Goal: Transaction & Acquisition: Purchase product/service

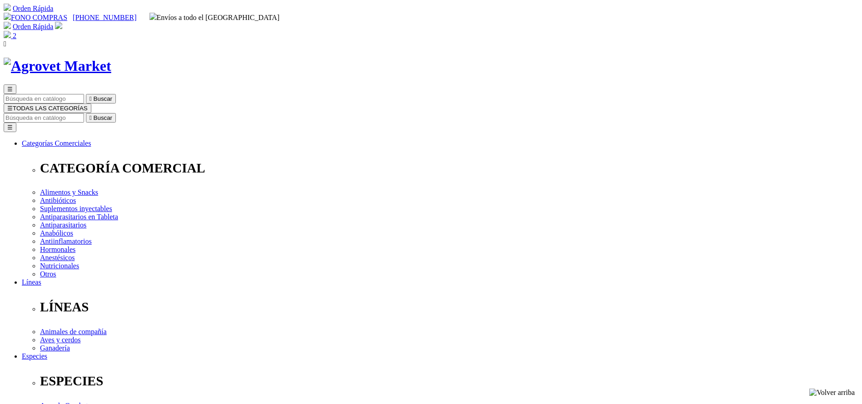
click at [84, 113] on input "Buscar" at bounding box center [44, 118] width 80 height 10
type input "oxa"
click at [86, 113] on button " Buscar" at bounding box center [101, 118] width 30 height 10
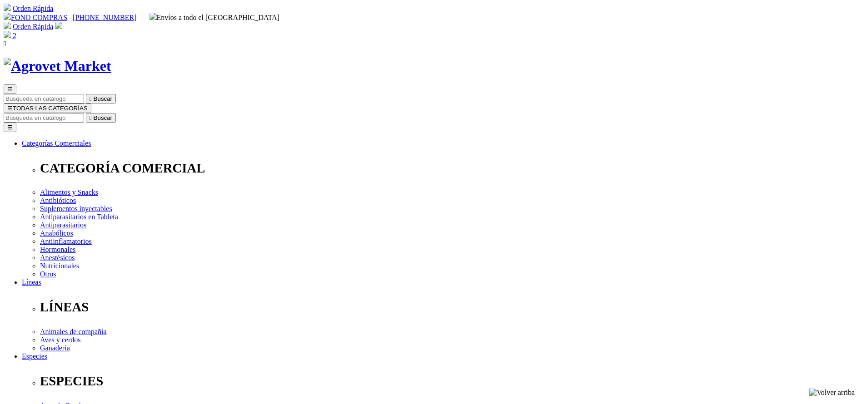
copy div "Oxantel® 5"
click at [84, 113] on input "Buscar" at bounding box center [44, 118] width 80 height 10
type input "bovim"
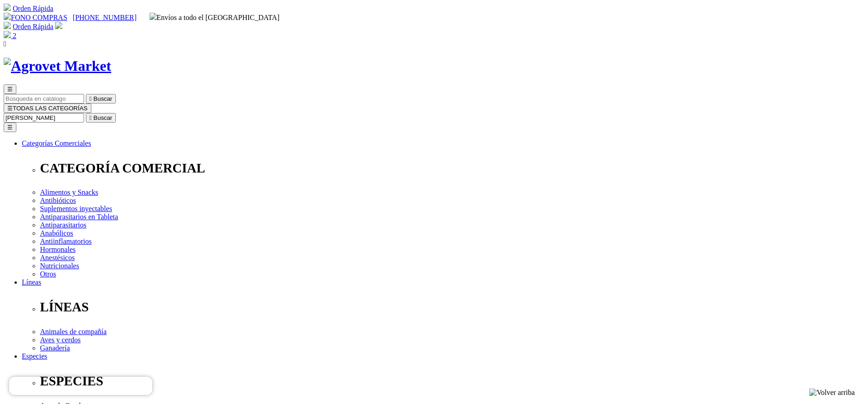
click at [86, 113] on button " Buscar" at bounding box center [101, 118] width 30 height 10
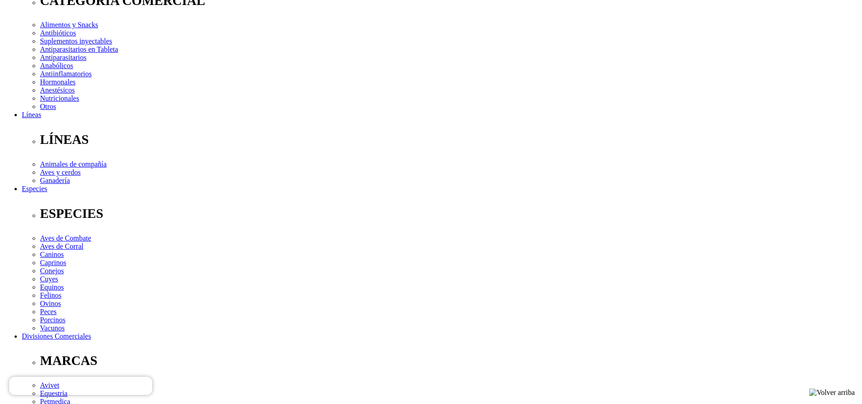
scroll to position [0, 0]
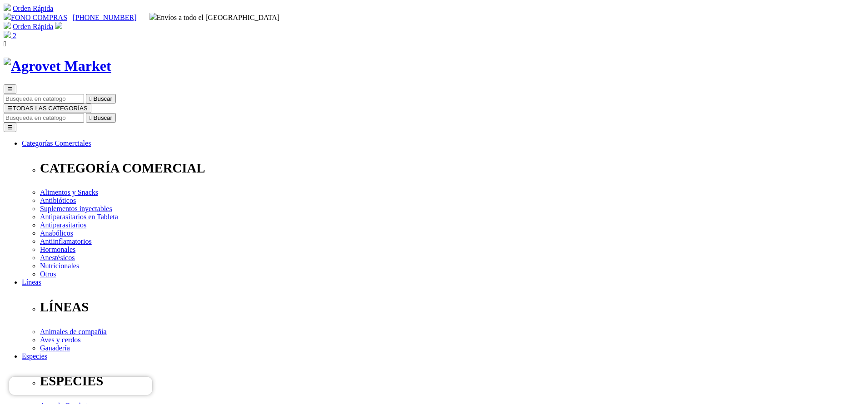
copy div "Bovimec®"
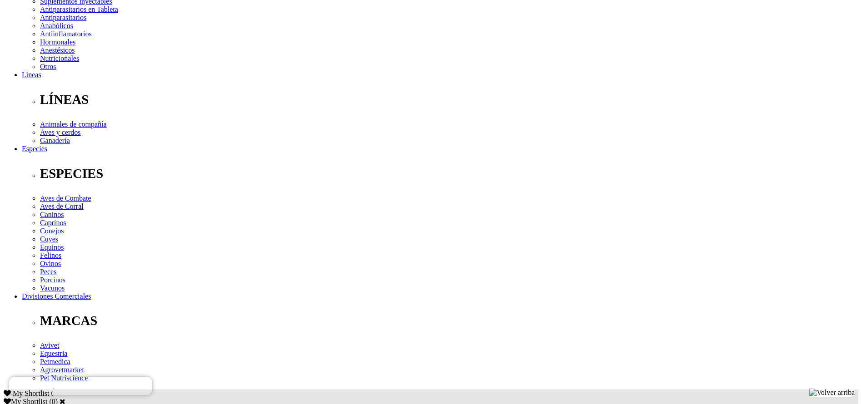
scroll to position [341, 0]
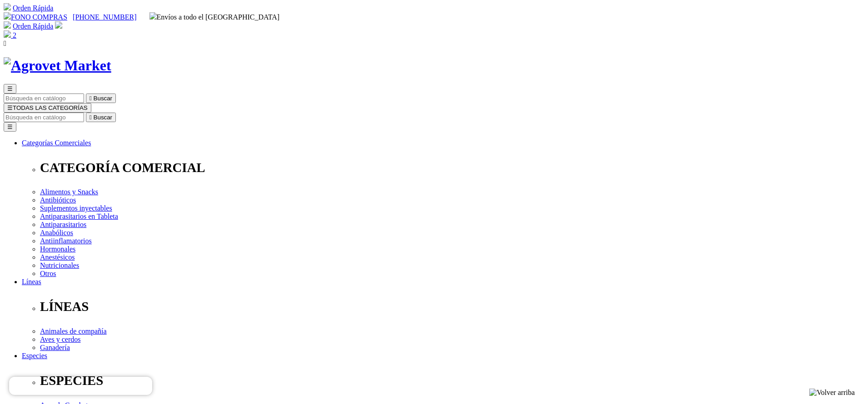
scroll to position [0, 0]
click at [84, 113] on input "Buscar" at bounding box center [44, 118] width 80 height 10
type input "tilvalo"
click at [86, 113] on button " Buscar" at bounding box center [101, 118] width 30 height 10
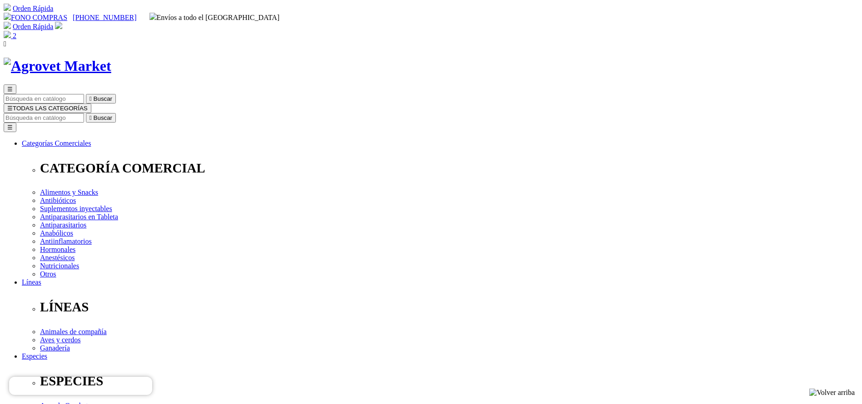
drag, startPoint x: 441, startPoint y: 119, endPoint x: 473, endPoint y: 119, distance: 31.8
click at [84, 113] on input "Buscar" at bounding box center [44, 118] width 80 height 10
type input "gallom"
click at [86, 113] on button " Buscar" at bounding box center [101, 118] width 30 height 10
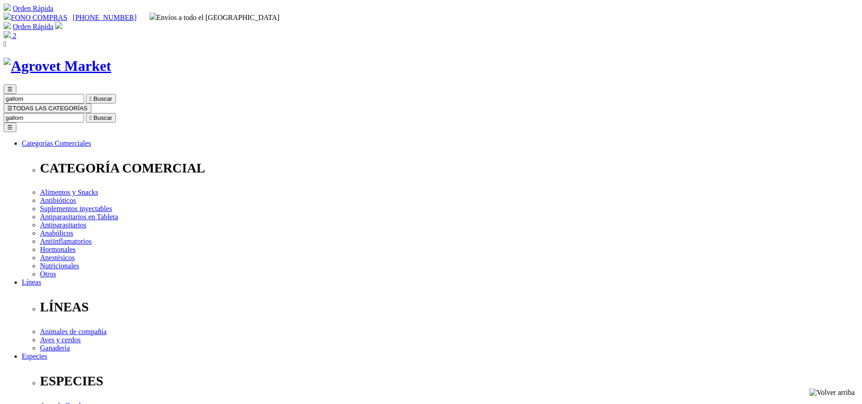
radio input "true"
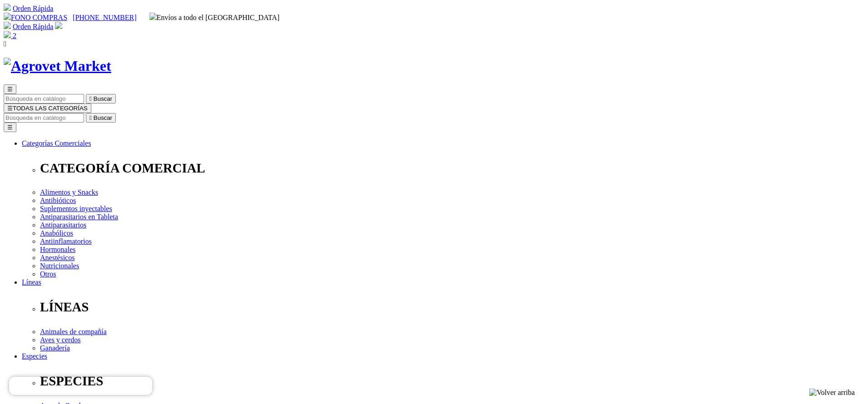
select select "193"
select select "192"
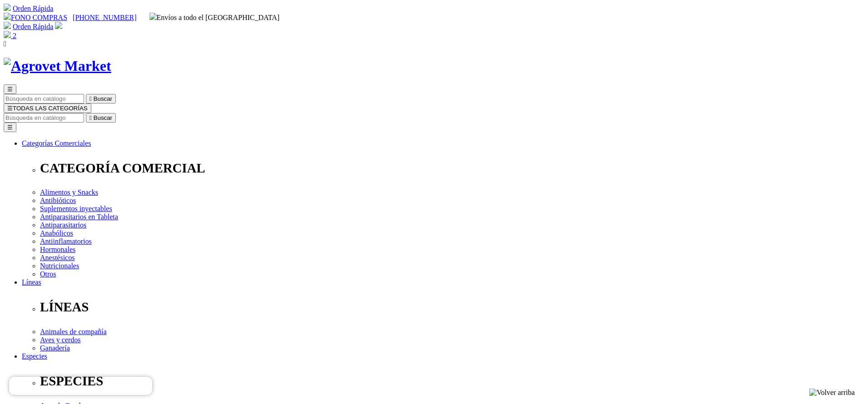
select select "192"
click at [84, 113] on input "Buscar" at bounding box center [44, 118] width 80 height 10
type input "pro pac"
click at [86, 113] on button " Buscar" at bounding box center [101, 118] width 30 height 10
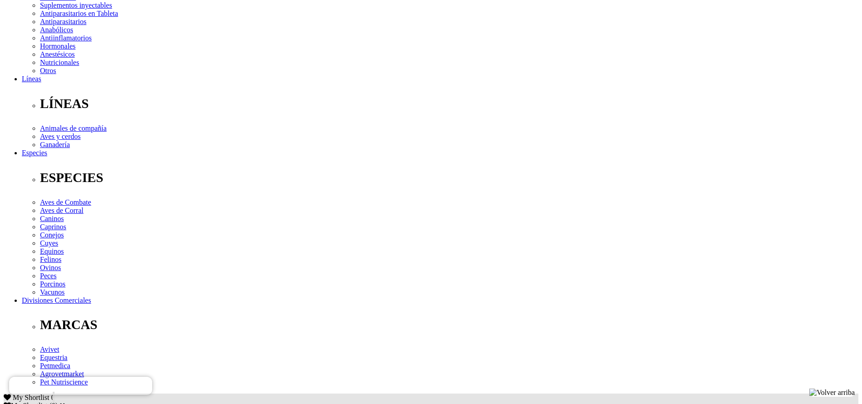
scroll to position [204, 0]
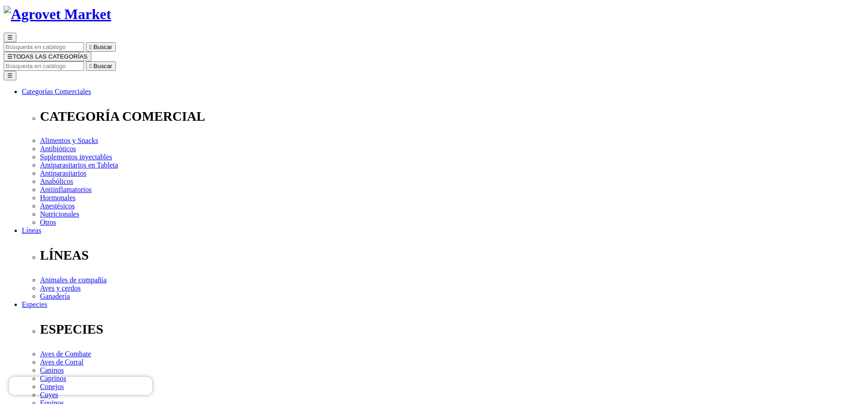
scroll to position [0, 0]
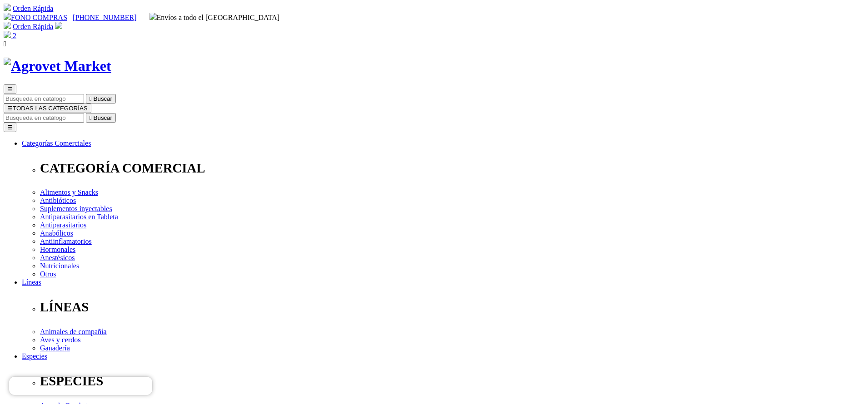
click at [84, 113] on input "Buscar" at bounding box center [44, 118] width 80 height 10
type input "tri"
click at [86, 113] on button " Buscar" at bounding box center [101, 118] width 30 height 10
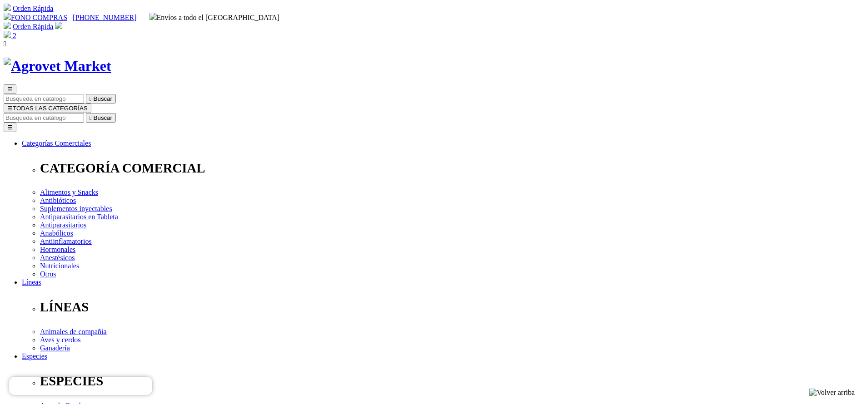
copy div "Tri-ABZ® 22"
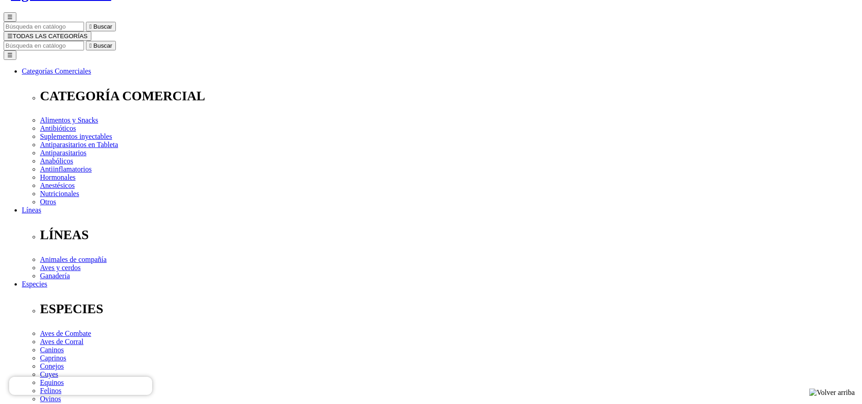
scroll to position [272, 0]
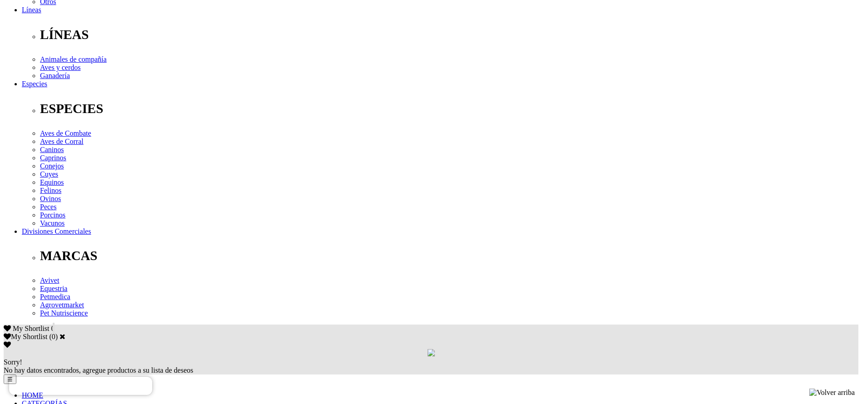
copy div "Para el tratamiento y control simultáneo de todas las parasitosis internas: nem…"
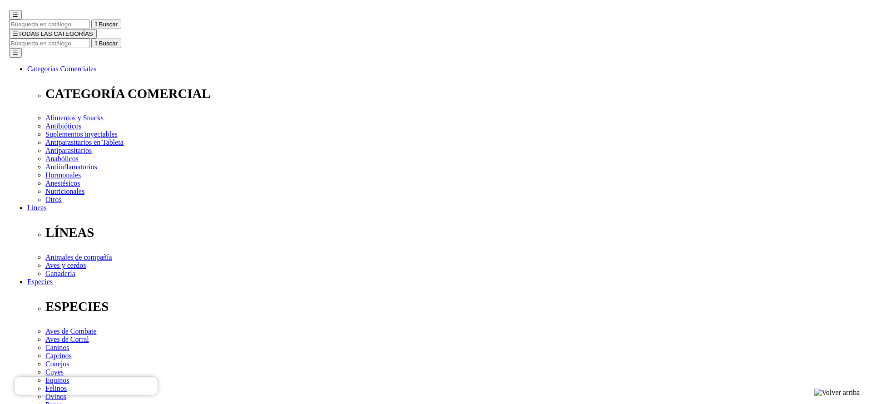
scroll to position [68, 0]
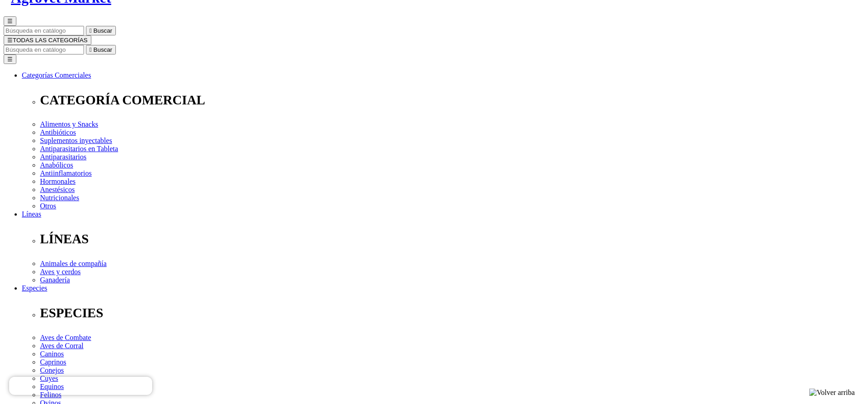
drag, startPoint x: 494, startPoint y: 206, endPoint x: 492, endPoint y: 218, distance: 11.9
select select "36"
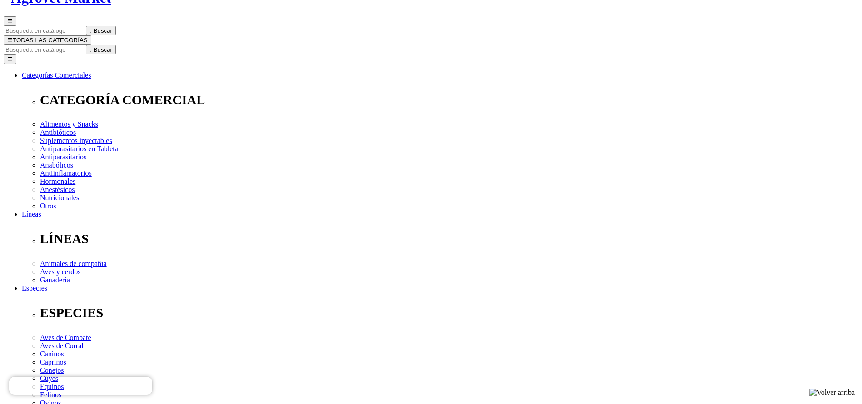
drag, startPoint x: 496, startPoint y: 283, endPoint x: 496, endPoint y: 288, distance: 5.0
drag, startPoint x: 521, startPoint y: 212, endPoint x: 521, endPoint y: 217, distance: 5.0
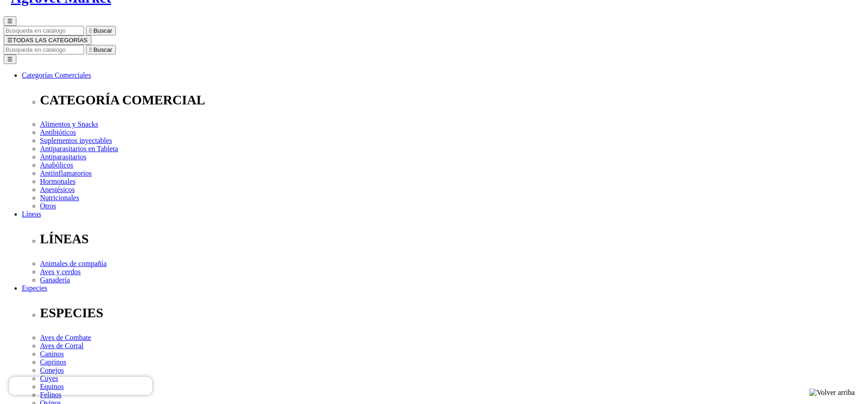
select select "5"
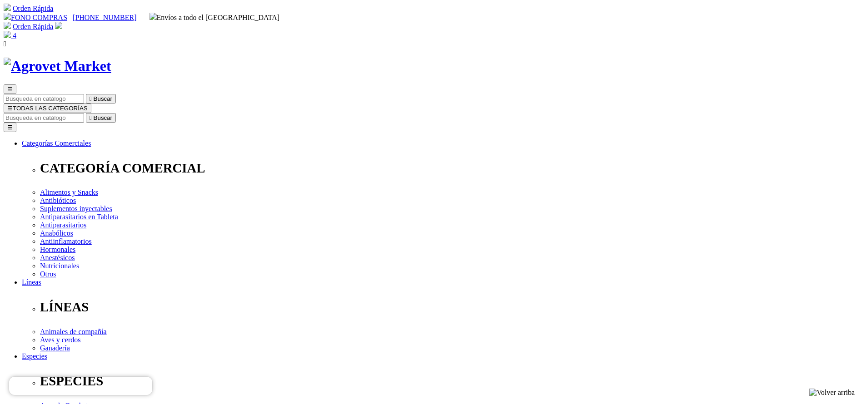
click at [84, 113] on input "Buscar" at bounding box center [44, 118] width 80 height 10
type input "iverq"
click at [86, 113] on button " Buscar" at bounding box center [101, 118] width 30 height 10
click at [41, 58] on div "☰  Buscar ☰ TODAS LAS CATEGORÍAS  Buscar Toggle navigation ☰ Categorías Comer…" at bounding box center [431, 353] width 854 height 590
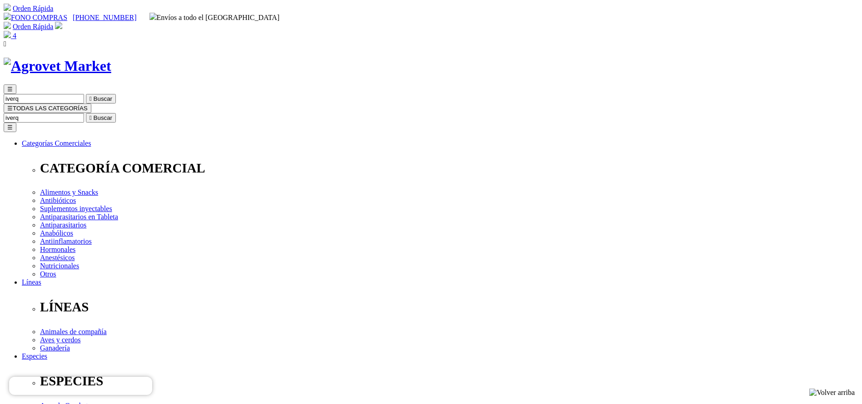
radio input "true"
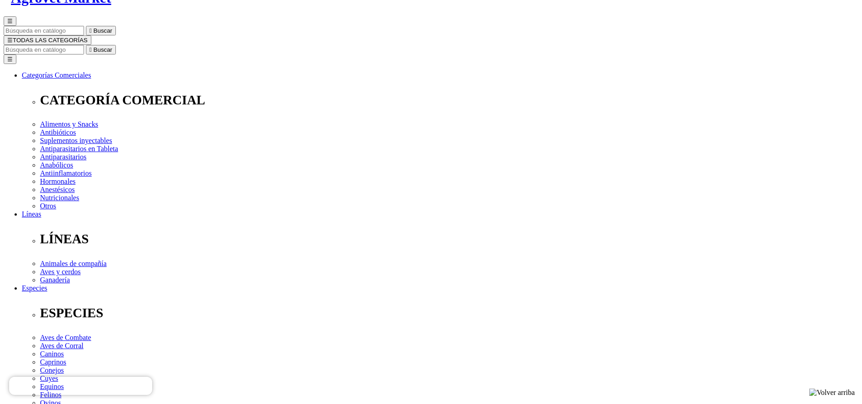
select select "53"
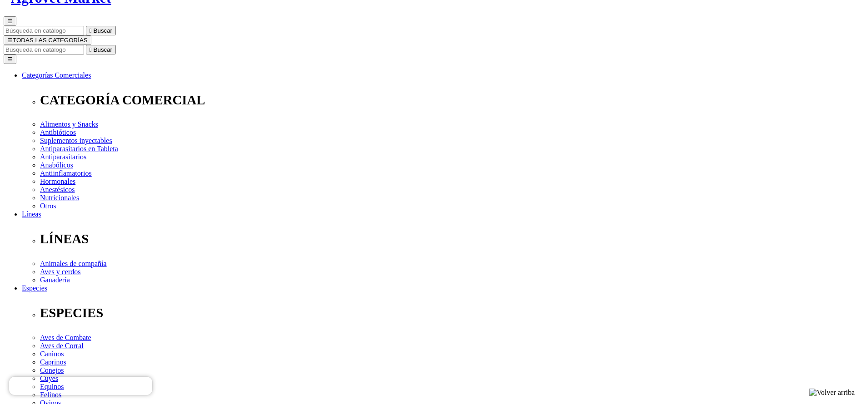
select select "53"
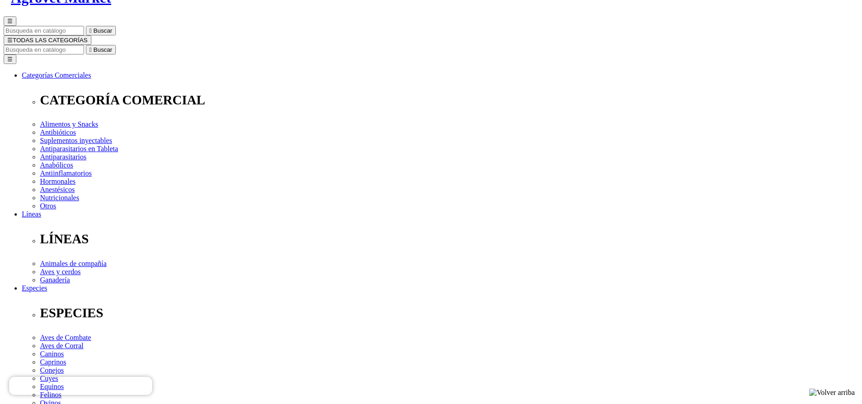
copy div "iverQuest®"
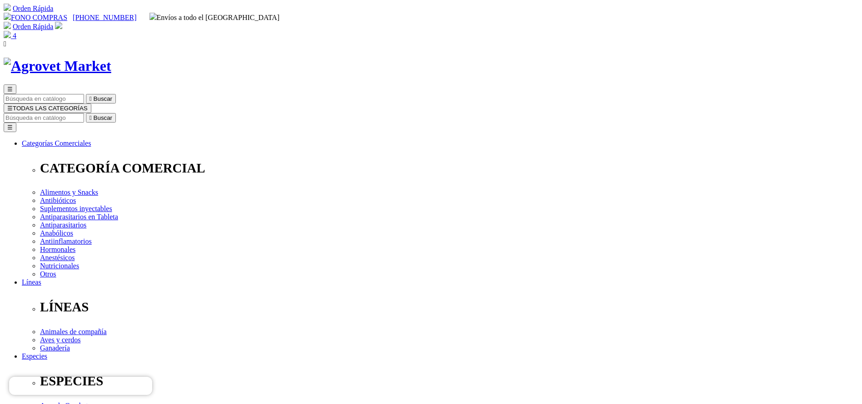
click at [84, 113] on input "Buscar" at bounding box center [44, 118] width 80 height 10
type input "GALLOM"
click at [86, 113] on button " Buscar" at bounding box center [101, 118] width 30 height 10
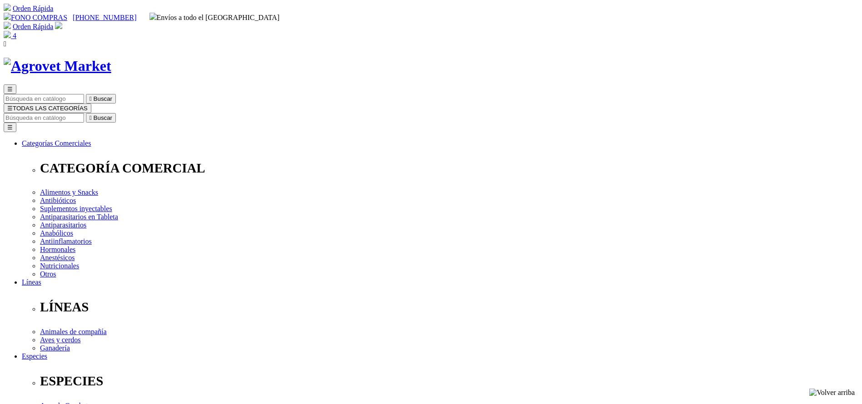
radio input "true"
select select "192"
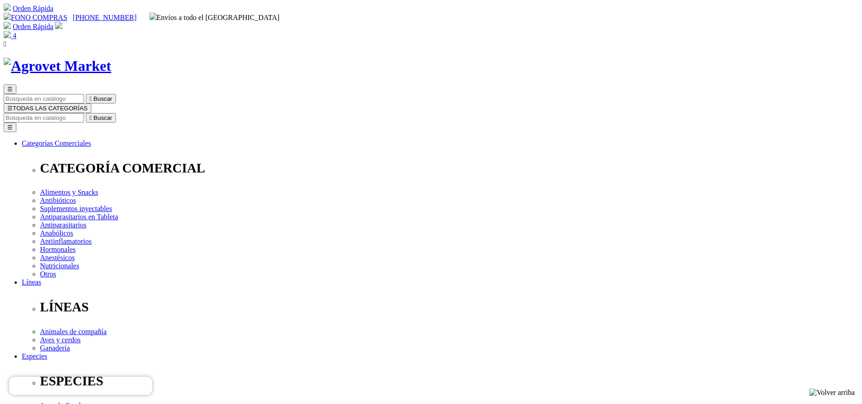
select select "192"
click at [84, 113] on input "Buscar" at bounding box center [44, 118] width 80 height 10
type input "PEN"
click at [86, 113] on button " Buscar" at bounding box center [101, 118] width 30 height 10
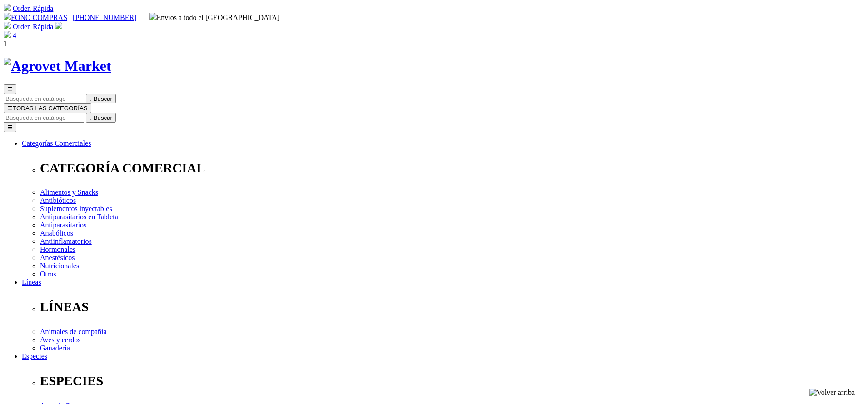
radio input "true"
select select "97"
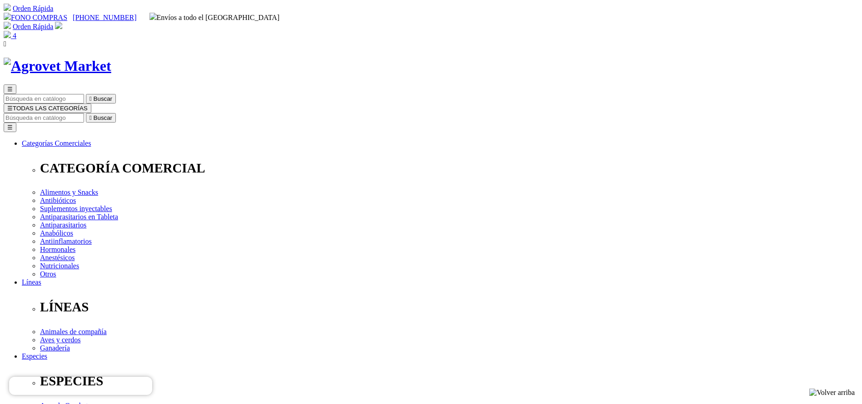
select select "97"
select select "193"
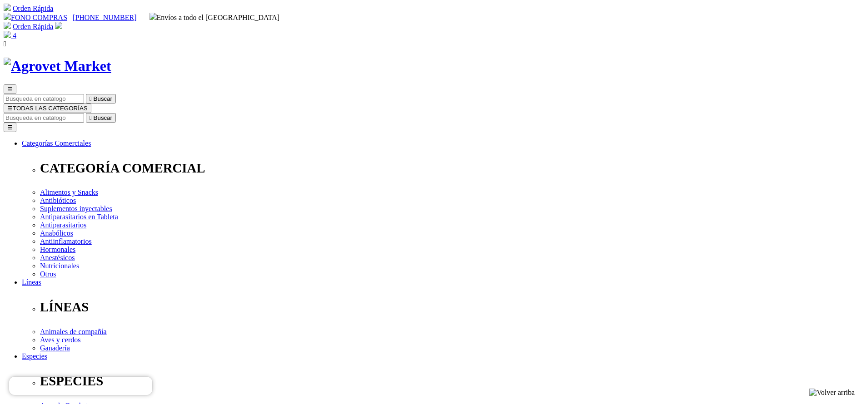
select select "193"
click at [84, 113] on input "Buscar" at bounding box center [44, 118] width 80 height 10
type input "probio"
click at [86, 113] on button " Buscar" at bounding box center [101, 118] width 30 height 10
click at [84, 113] on input "probio" at bounding box center [44, 118] width 80 height 10
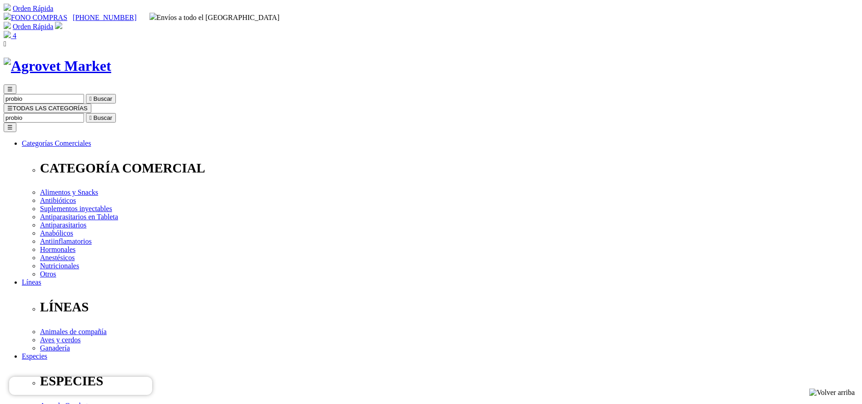
click at [84, 113] on input "probio" at bounding box center [44, 118] width 80 height 10
type input "adult"
click at [138, 113] on button " Buscar" at bounding box center [153, 118] width 30 height 10
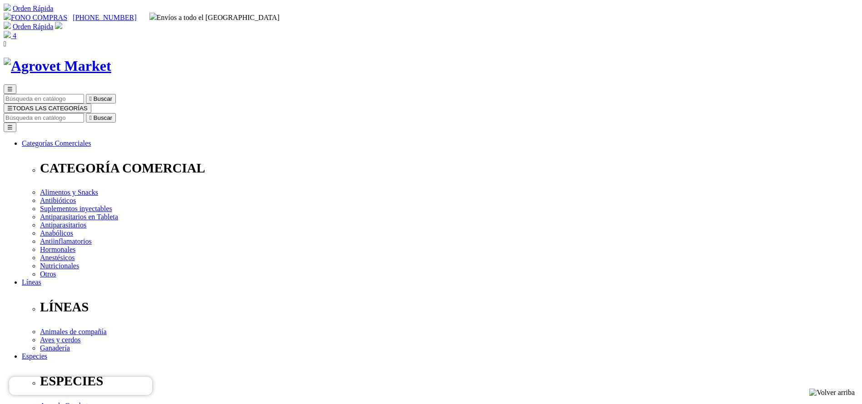
select select "26"
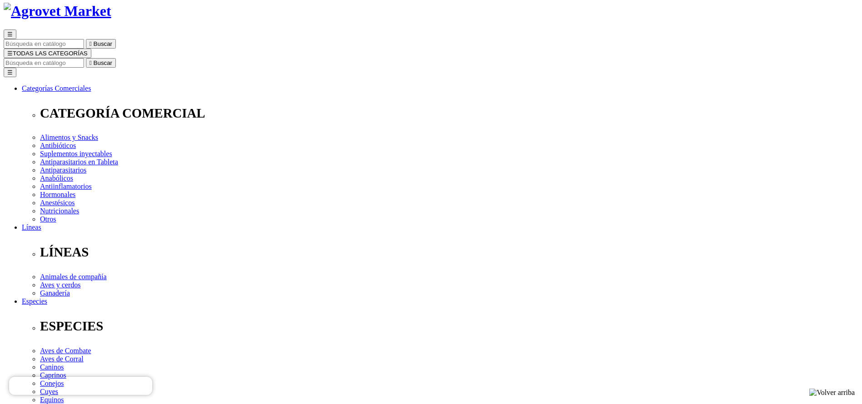
scroll to position [68, 0]
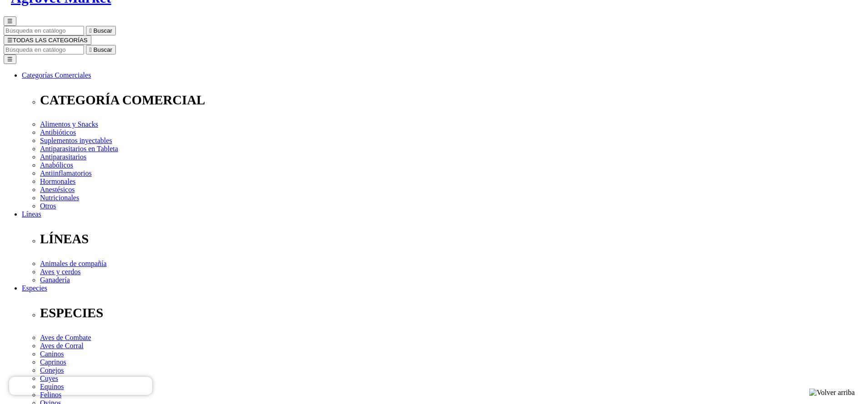
select select "25"
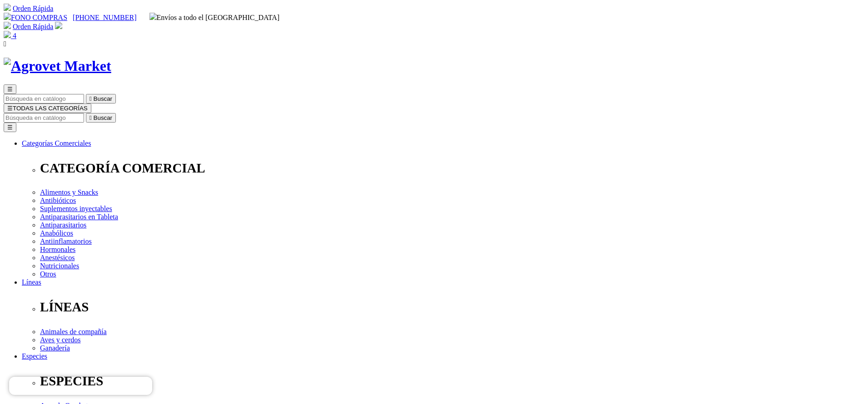
click at [84, 113] on input "Buscar" at bounding box center [44, 118] width 80 height 10
type input "vetoni"
click at [86, 113] on button " Buscar" at bounding box center [101, 118] width 30 height 10
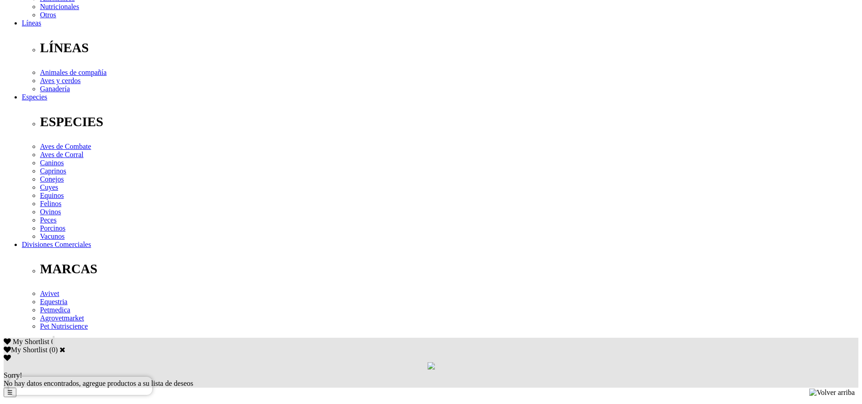
scroll to position [272, 0]
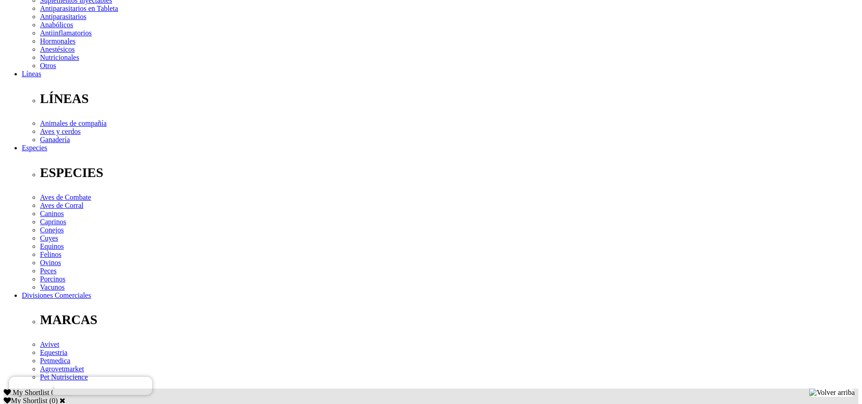
scroll to position [0, 0]
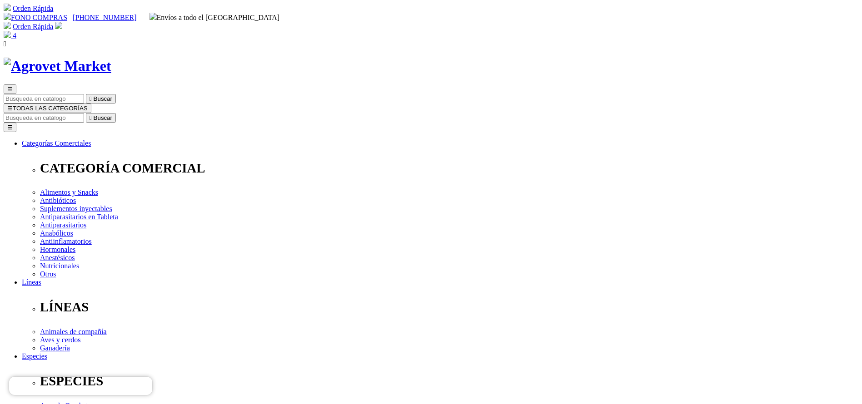
click at [451, 58] on div "☰  Buscar ☰ TODAS LAS CATEGORÍAS  Buscar Toggle navigation ☰ Categorías Comer…" at bounding box center [431, 353] width 854 height 590
click at [84, 113] on input "Buscar" at bounding box center [44, 118] width 80 height 10
type input "[DEMOGRAPHIC_DATA]"
click at [86, 113] on button " Buscar" at bounding box center [101, 118] width 30 height 10
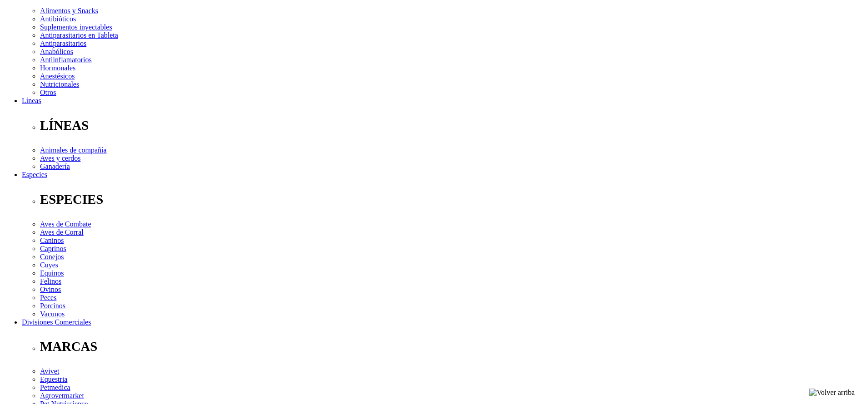
scroll to position [272, 0]
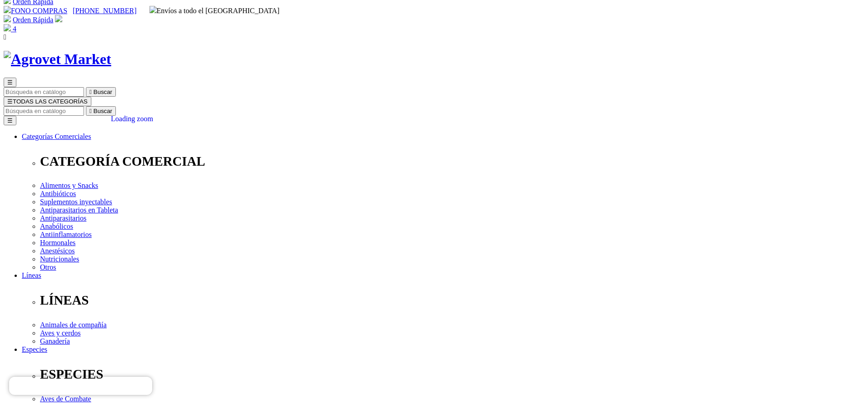
scroll to position [0, 0]
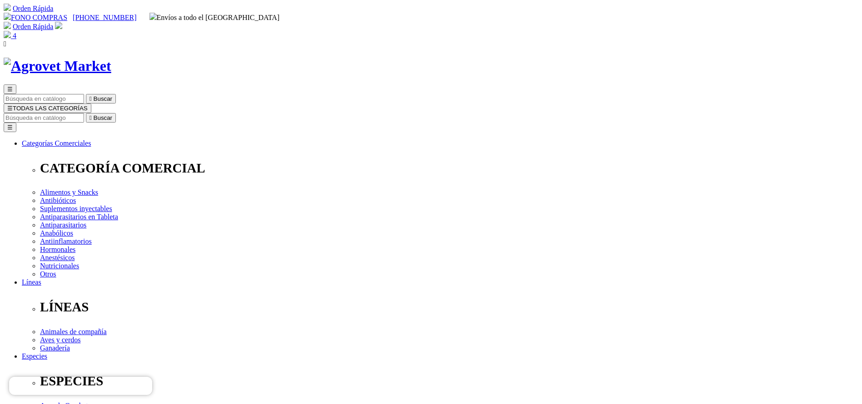
click at [84, 113] on input "Buscar" at bounding box center [44, 118] width 80 height 10
type input "probio"
click at [86, 113] on button " Buscar" at bounding box center [101, 118] width 30 height 10
select select "25"
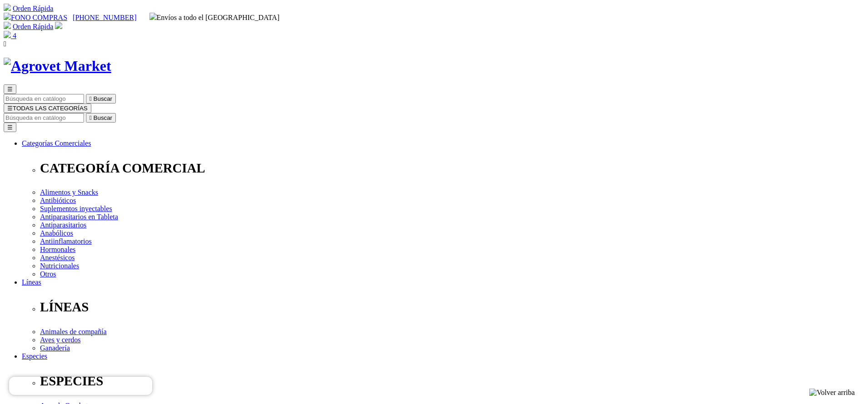
select select "25"
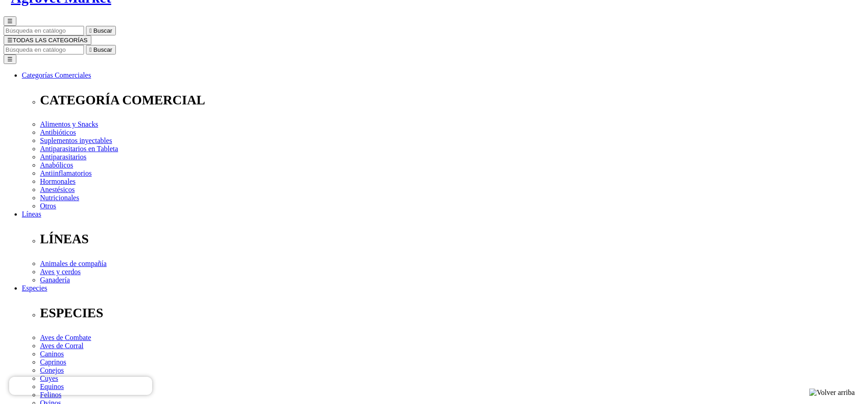
drag, startPoint x: 436, startPoint y: 122, endPoint x: 466, endPoint y: 120, distance: 30.9
copy span "S/69.30"
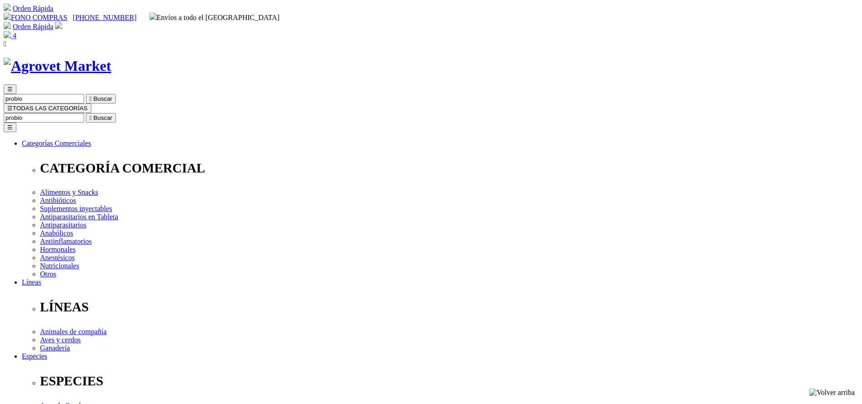
click at [84, 113] on input "Buscar" at bounding box center [44, 118] width 80 height 10
type input "tri"
click at [86, 113] on button " Buscar" at bounding box center [101, 118] width 30 height 10
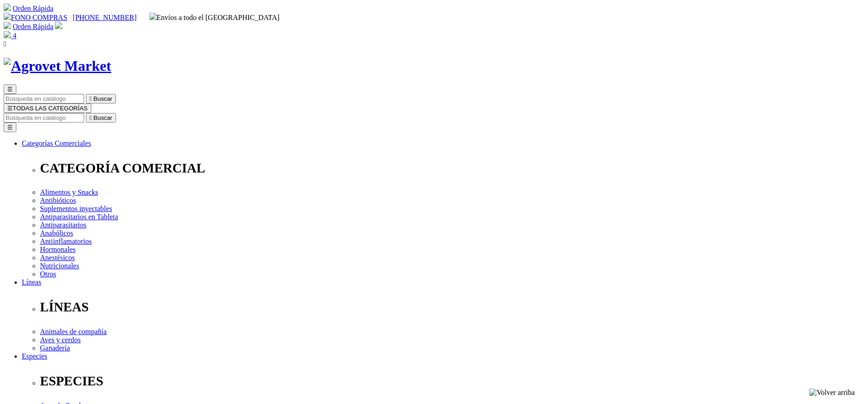
copy div "Tri-ABZ® 22"
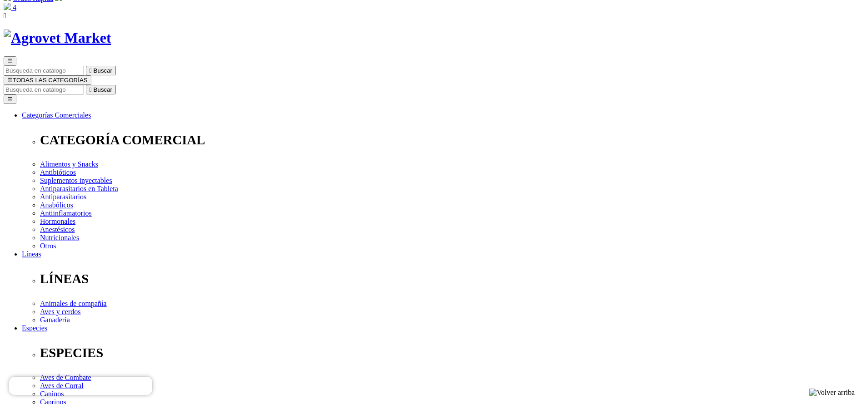
scroll to position [272, 0]
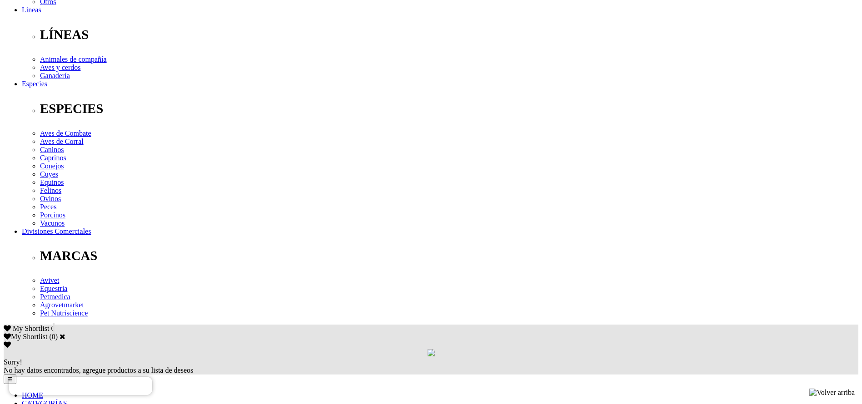
copy div "Para el tratamiento y control simultáneo de todas las parasitosis internas: nem…"
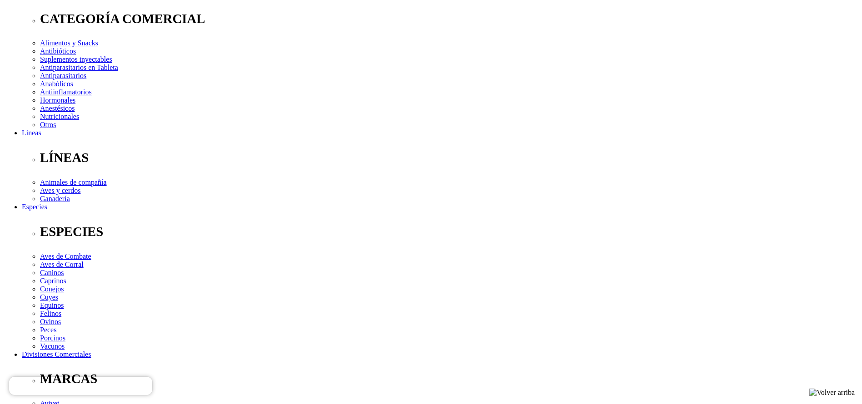
scroll to position [0, 0]
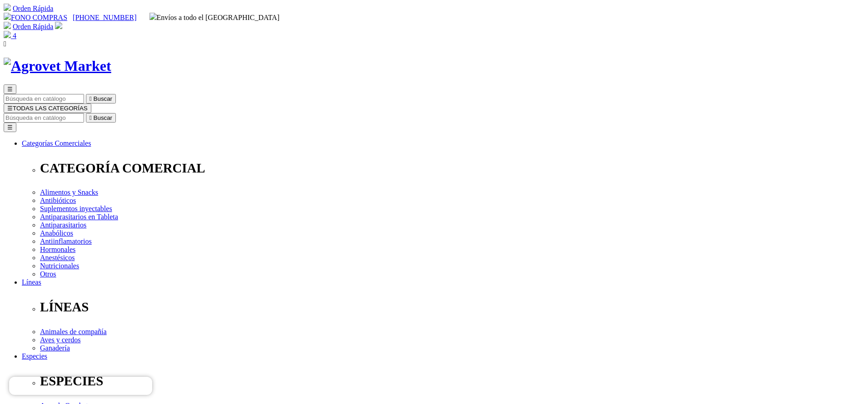
click at [11, 31] on img at bounding box center [7, 34] width 7 height 7
click at [84, 113] on input "Buscar" at bounding box center [44, 118] width 80 height 10
type input "mini"
click at [86, 113] on button " Buscar" at bounding box center [101, 118] width 30 height 10
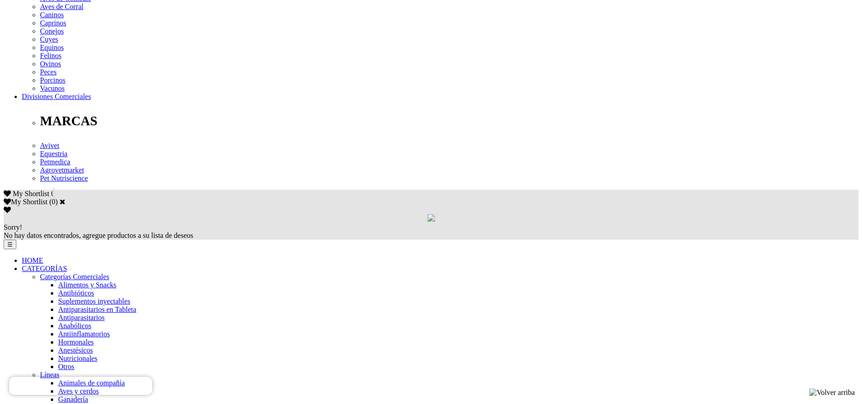
scroll to position [409, 0]
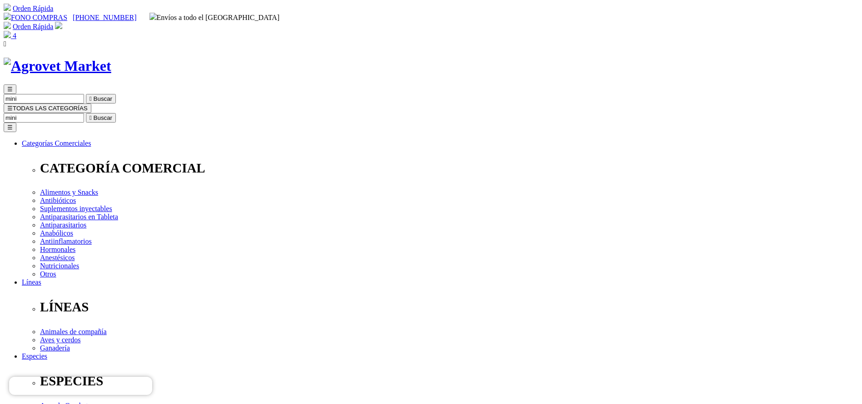
select select "404"
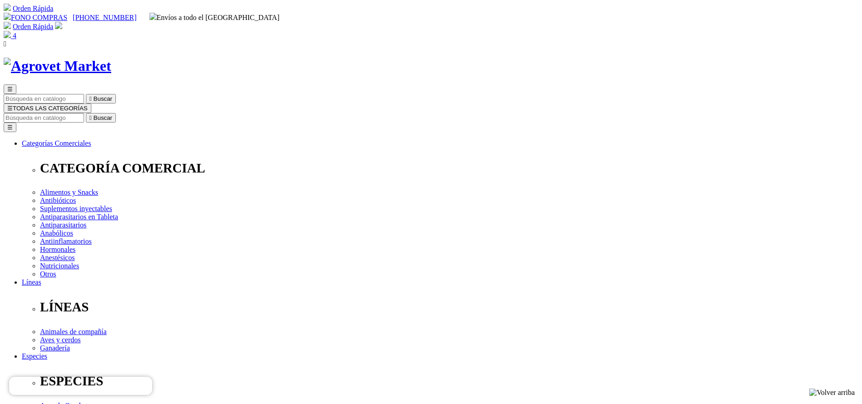
select select "384"
click at [84, 113] on input "mini" at bounding box center [44, 118] width 80 height 10
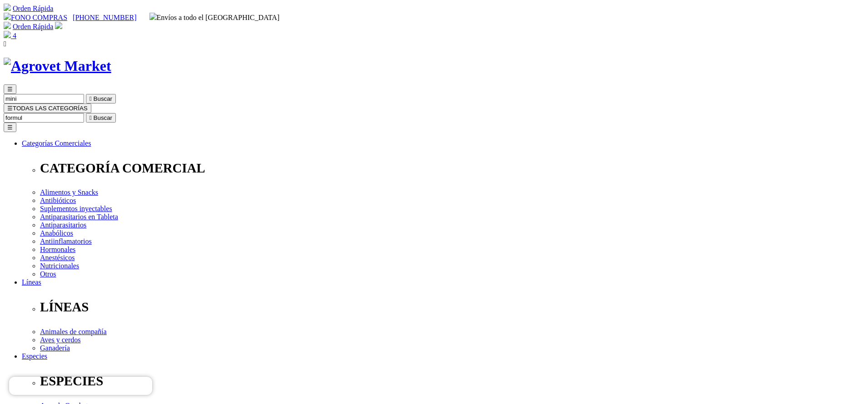
type input "formul"
click at [86, 113] on button " Buscar" at bounding box center [101, 118] width 30 height 10
select select "384"
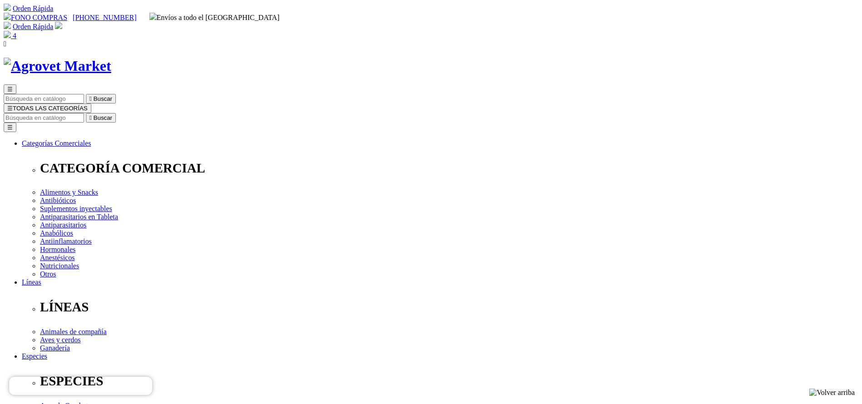
drag, startPoint x: 536, startPoint y: 288, endPoint x: 545, endPoint y: 293, distance: 9.6
select select "404"
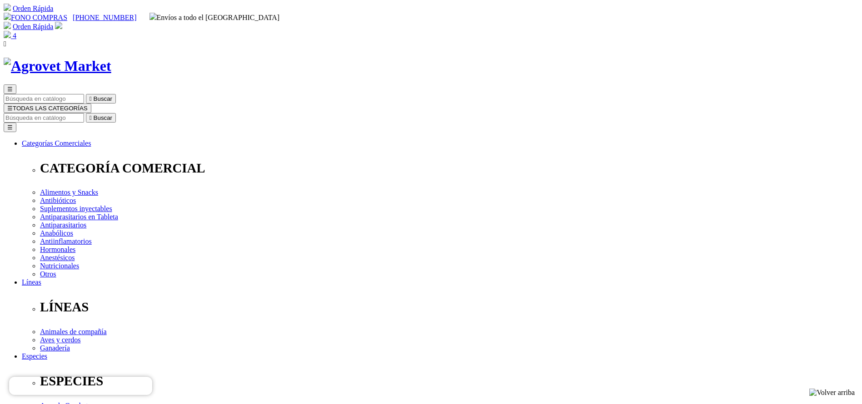
select select "404"
click at [11, 31] on img at bounding box center [7, 34] width 7 height 7
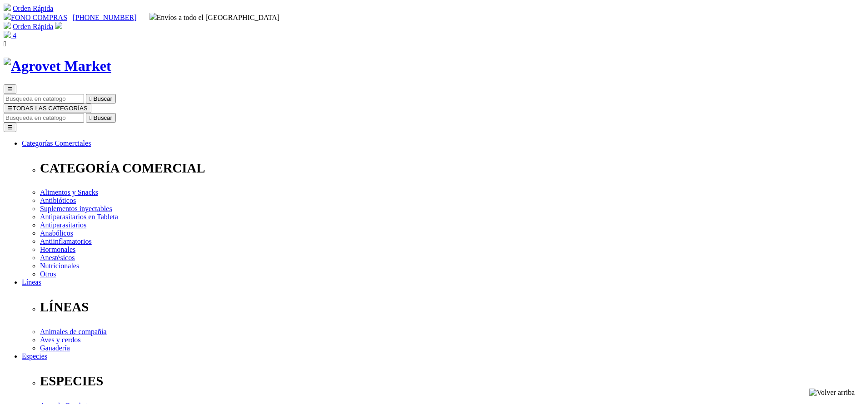
click at [84, 113] on input "Buscar" at bounding box center [44, 118] width 80 height 10
type input "myos"
click at [86, 113] on button " Buscar" at bounding box center [101, 118] width 30 height 10
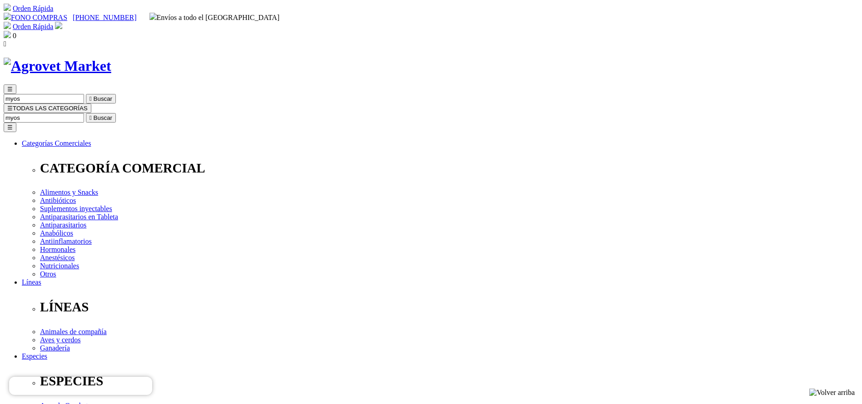
drag, startPoint x: 196, startPoint y: 197, endPoint x: 183, endPoint y: 177, distance: 23.6
select select "4"
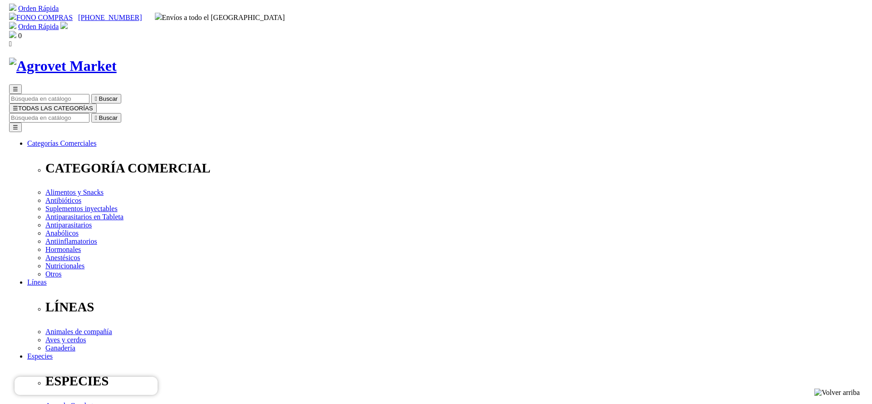
scroll to position [68, 0]
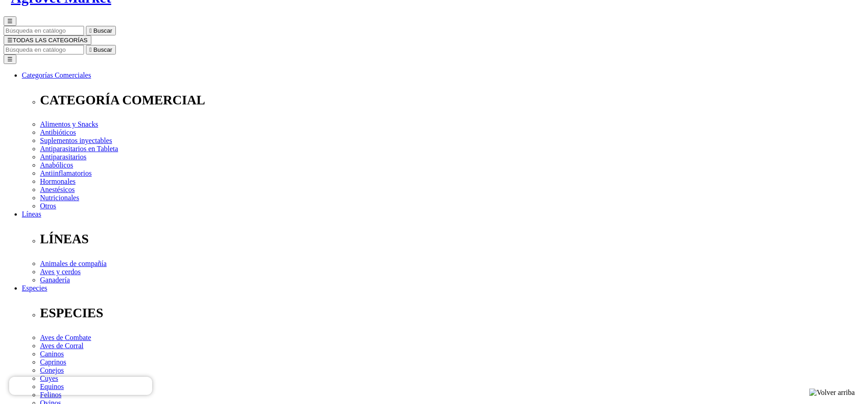
select select "4"
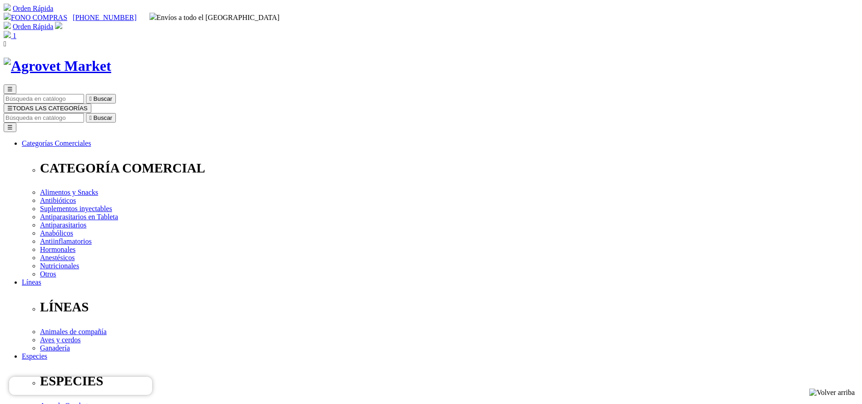
select select "4"
click at [84, 113] on input "Buscar" at bounding box center [44, 118] width 80 height 10
type input "modi"
click at [86, 113] on button " Buscar" at bounding box center [101, 118] width 30 height 10
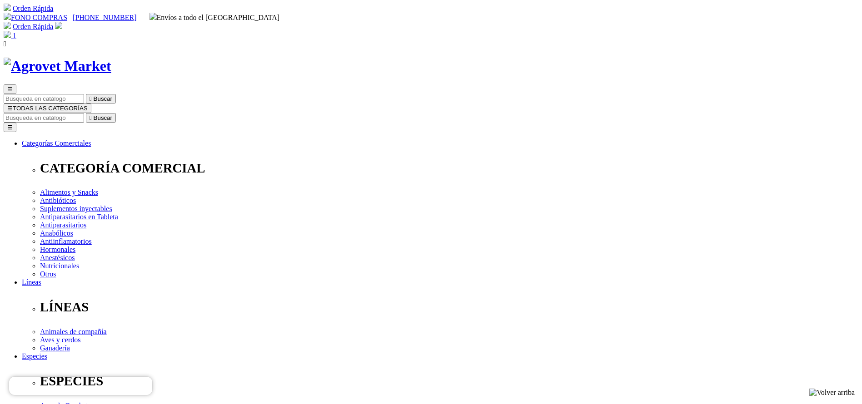
select select "5"
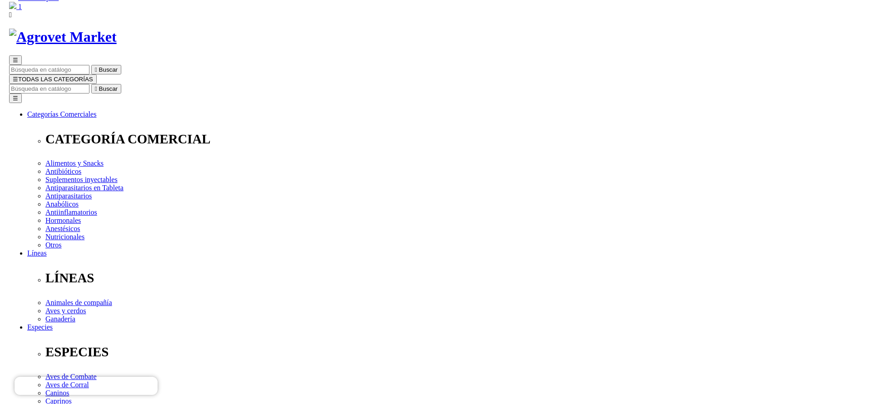
scroll to position [68, 0]
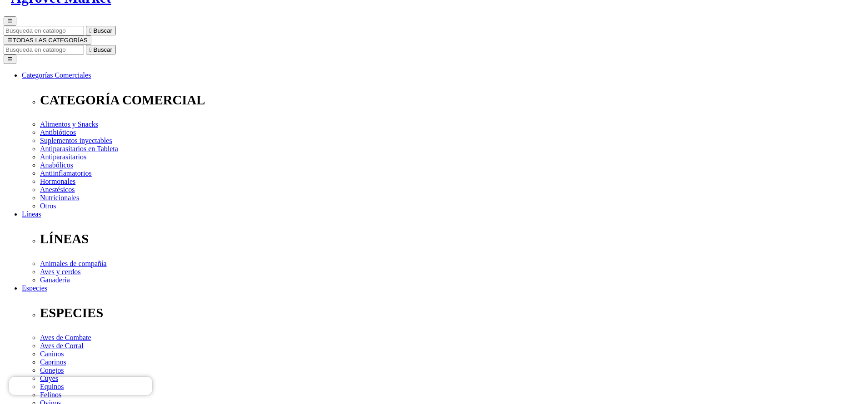
select select "5"
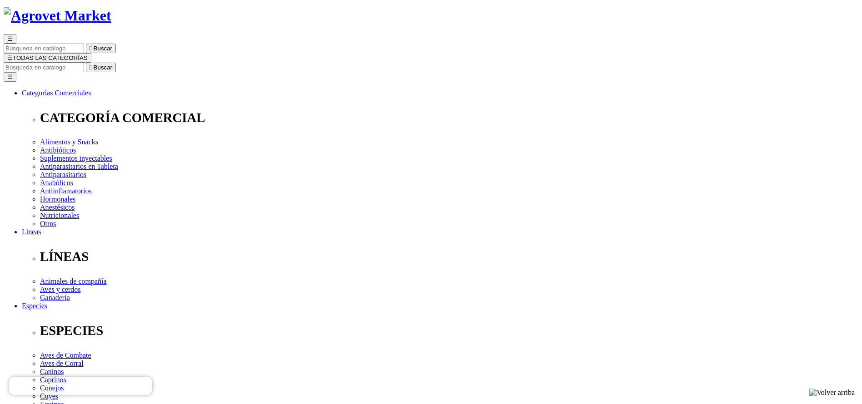
scroll to position [0, 0]
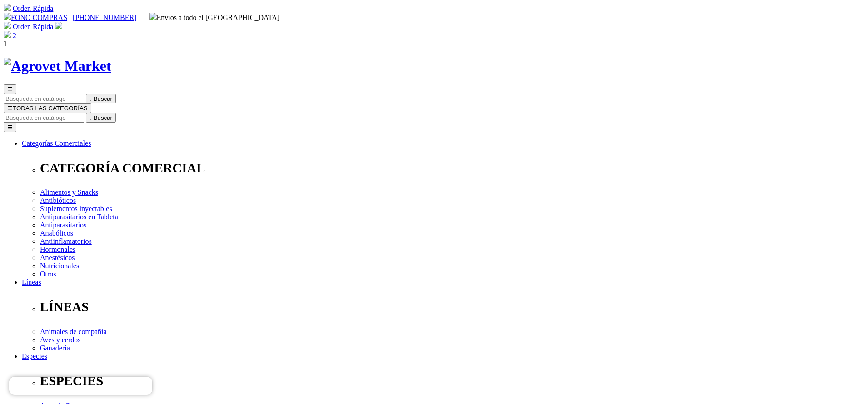
click at [84, 113] on input "Buscar" at bounding box center [44, 118] width 80 height 10
select select "5"
type input "neo"
click at [86, 113] on button " Buscar" at bounding box center [101, 118] width 30 height 10
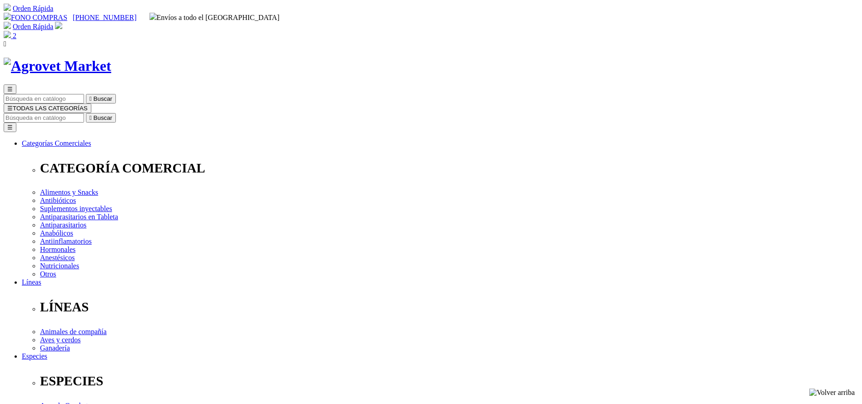
select select "19"
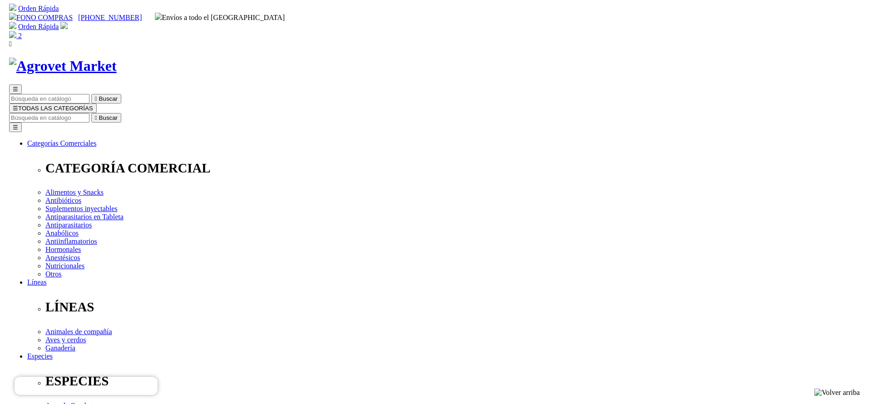
scroll to position [68, 0]
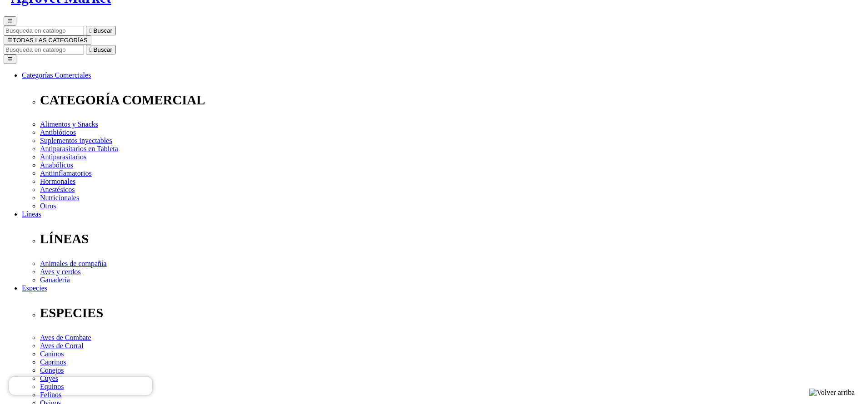
select select "19"
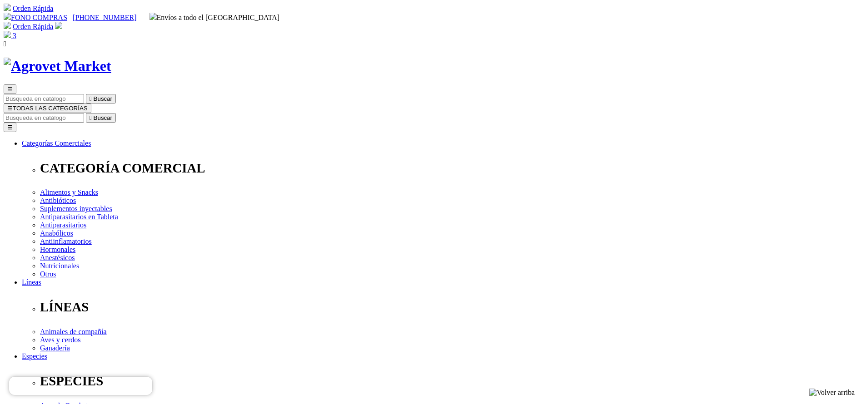
drag, startPoint x: 654, startPoint y: 141, endPoint x: 682, endPoint y: 139, distance: 28.7
copy span "368.20"
click at [84, 113] on input "Buscar" at bounding box center [44, 118] width 80 height 10
type input "eprim"
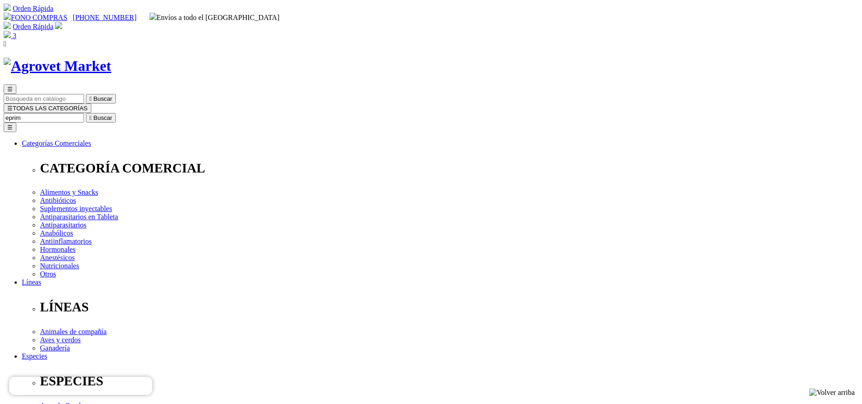
click at [86, 113] on button " Buscar" at bounding box center [101, 118] width 30 height 10
copy div "Eprimec IS"
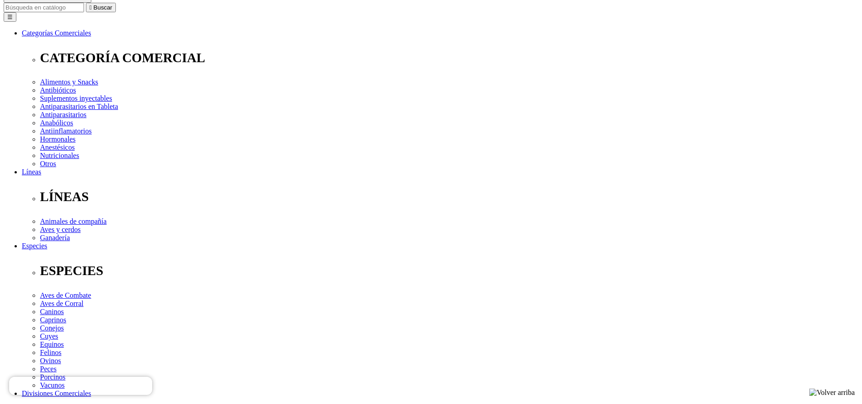
scroll to position [272, 0]
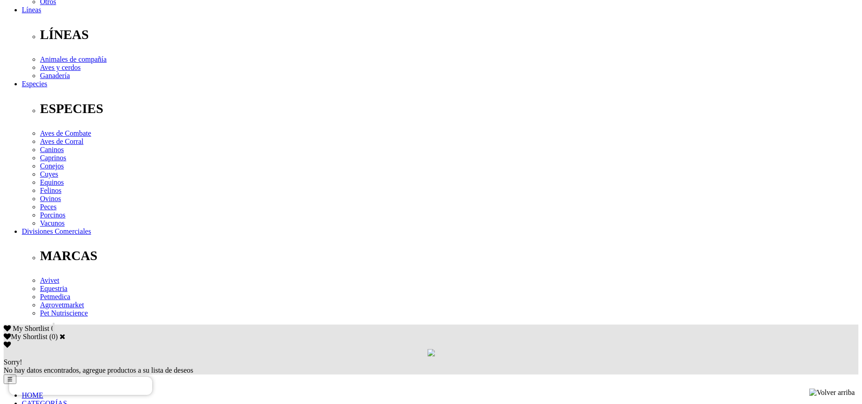
copy div "Para el tratamiento y el control de infecciones parasitarias causadas por forma…"
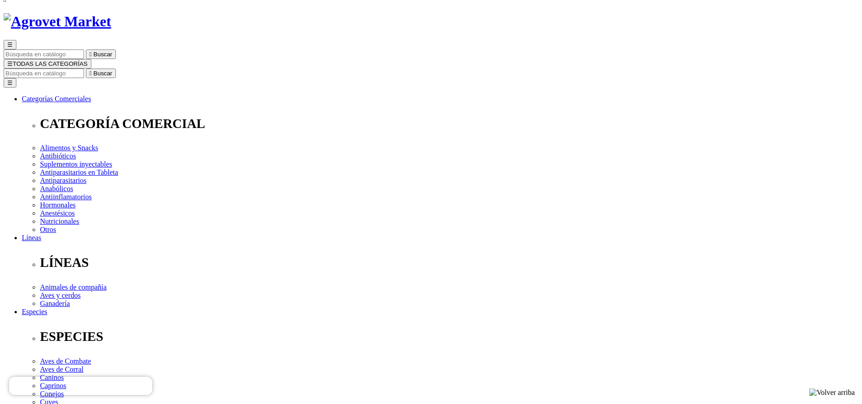
scroll to position [0, 0]
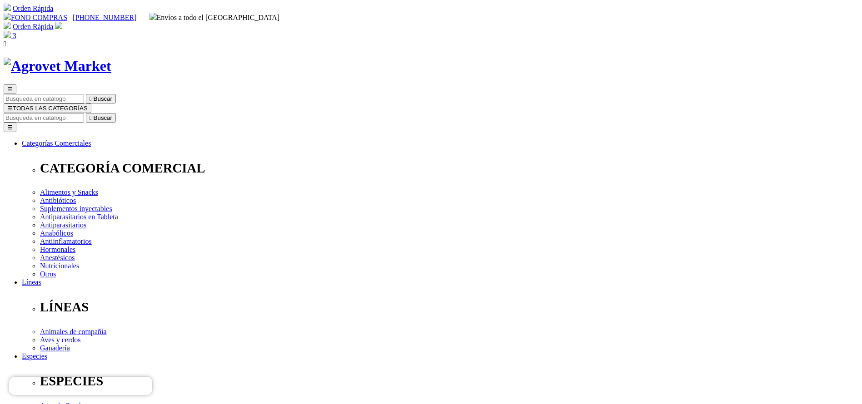
click at [11, 31] on img at bounding box center [7, 34] width 7 height 7
click at [84, 113] on input "Buscar" at bounding box center [44, 118] width 80 height 10
type input "tri"
click at [86, 113] on button " Buscar" at bounding box center [101, 118] width 30 height 10
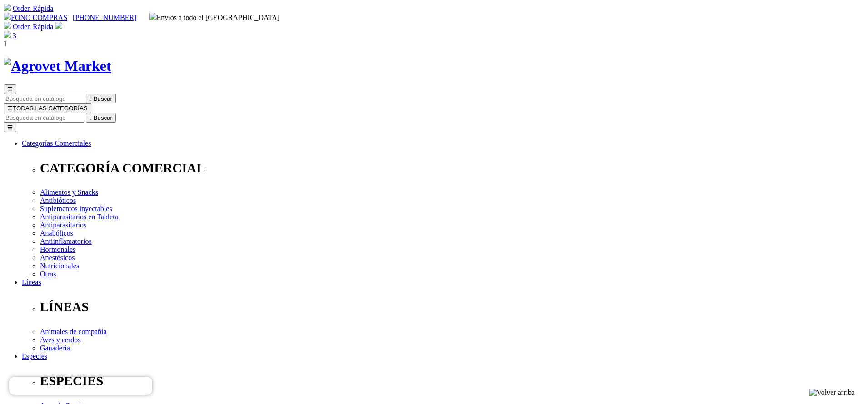
select select "36"
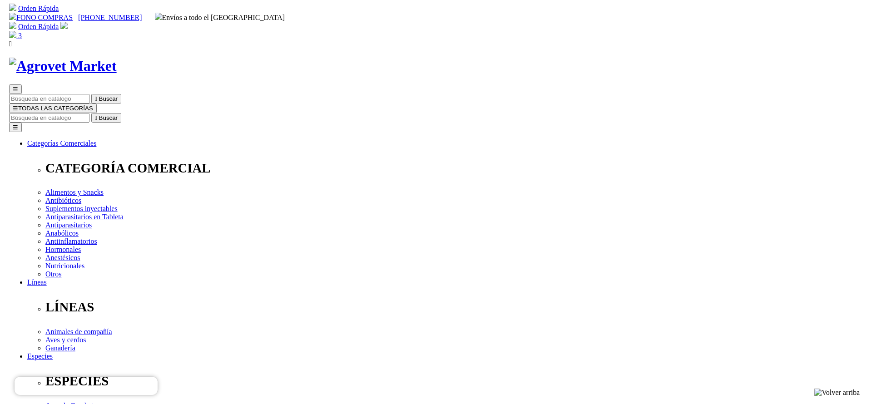
scroll to position [68, 0]
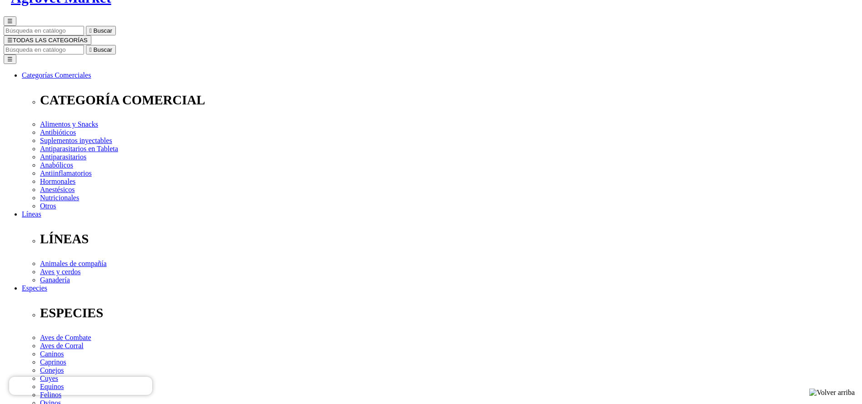
select select "36"
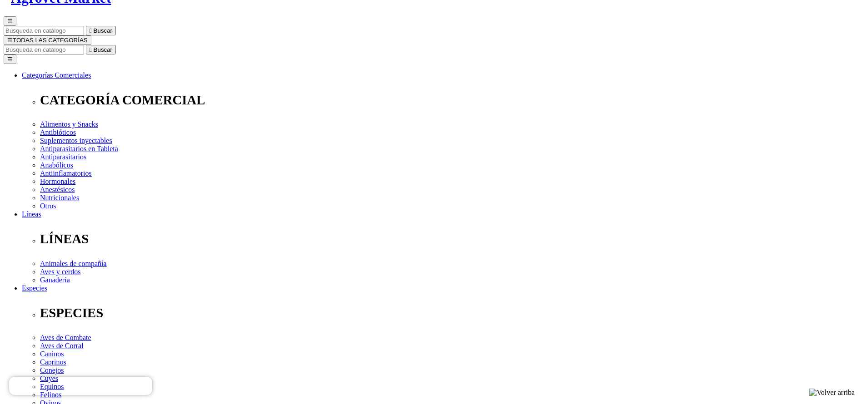
select select "5"
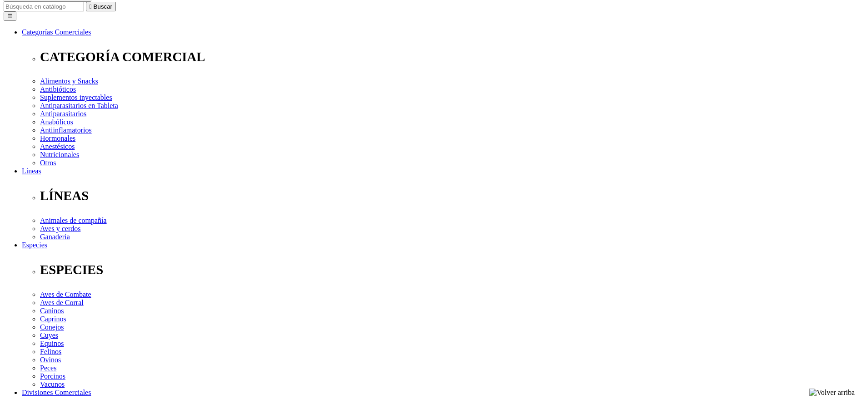
scroll to position [136, 0]
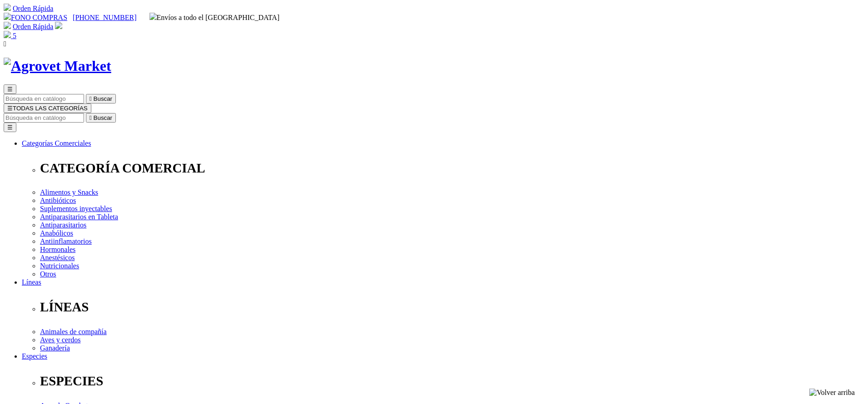
select select "5"
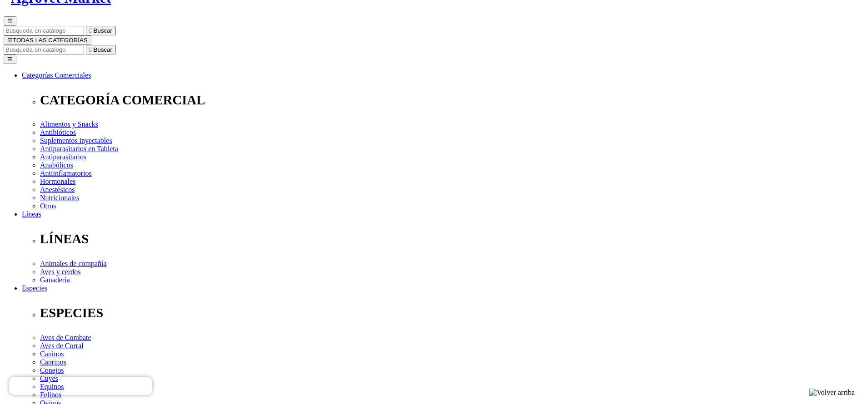
copy div "Tri-ABZ® 22"
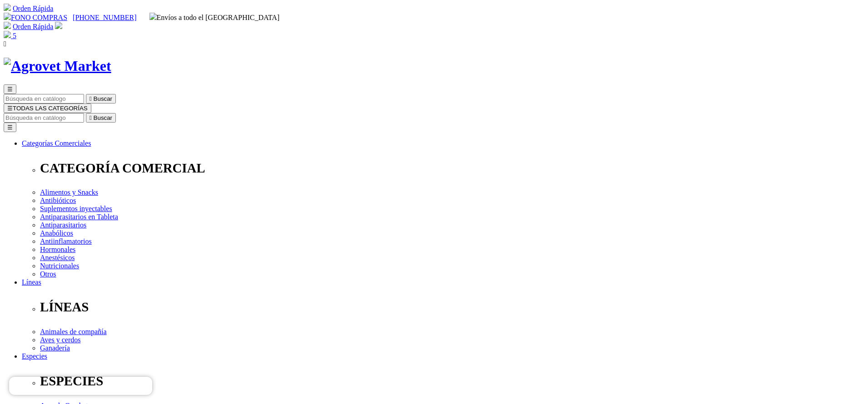
click at [16, 32] on span "5" at bounding box center [15, 36] width 4 height 8
click at [84, 113] on input "Buscar" at bounding box center [44, 118] width 80 height 10
type input "flora"
click at [86, 113] on button " Buscar" at bounding box center [101, 118] width 30 height 10
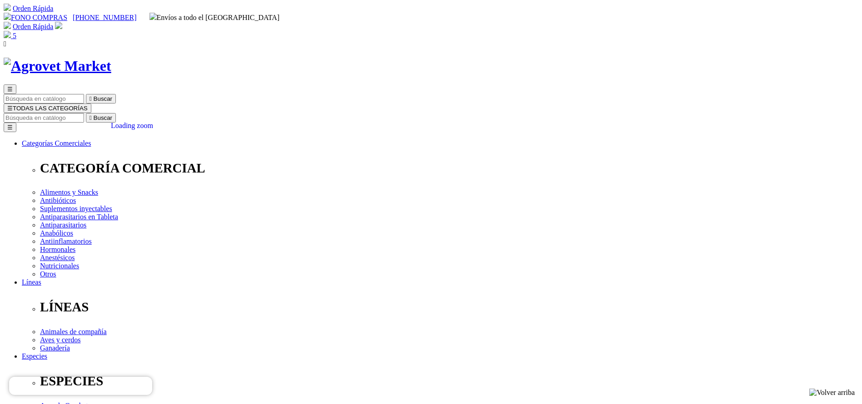
copy div "Floraviva® 12 Cepas Pasta - Vencimiento 31.10.2025"
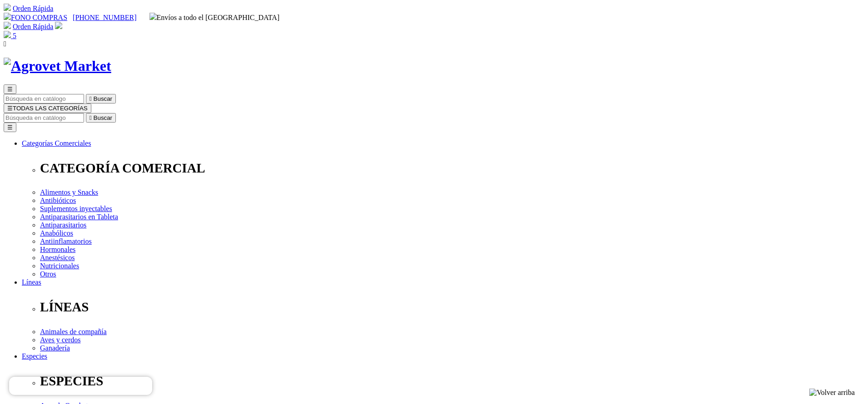
select select "84"
click at [11, 31] on img at bounding box center [7, 34] width 7 height 7
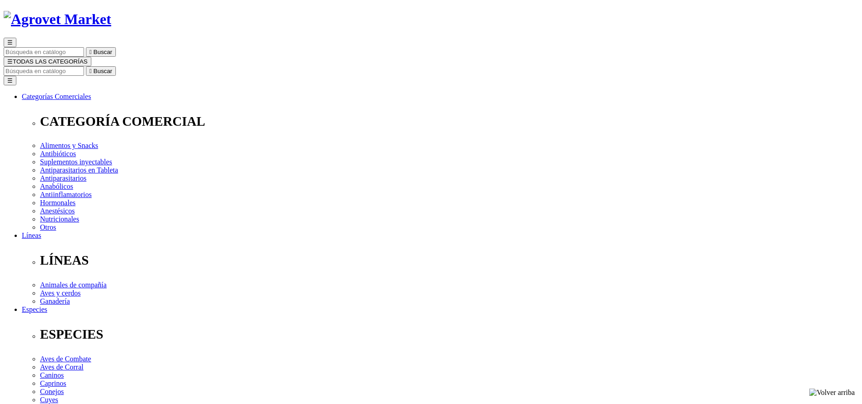
scroll to position [68, 0]
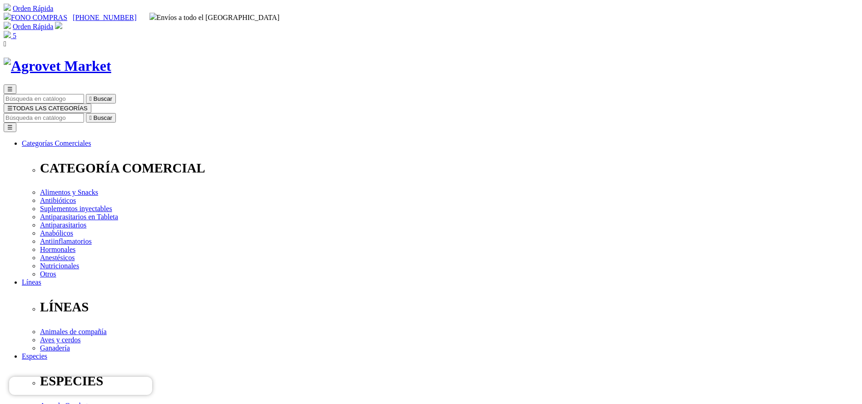
click at [11, 31] on img at bounding box center [7, 34] width 7 height 7
click at [84, 113] on input "Buscar" at bounding box center [44, 118] width 80 height 10
type input "flora"
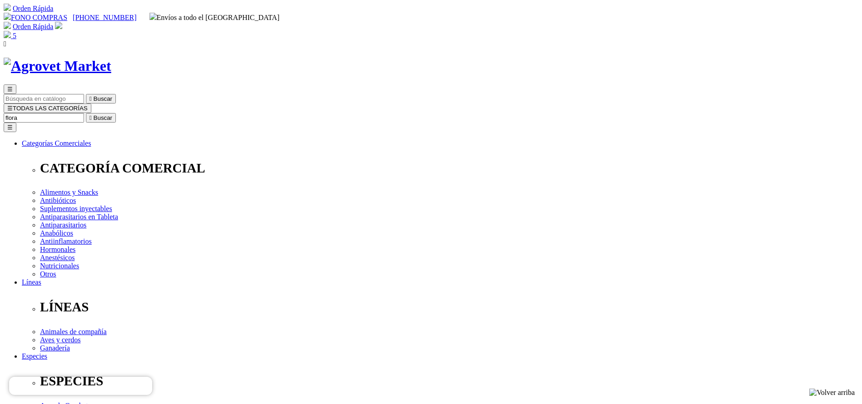
click at [86, 113] on button " Buscar" at bounding box center [101, 118] width 30 height 10
select select "84"
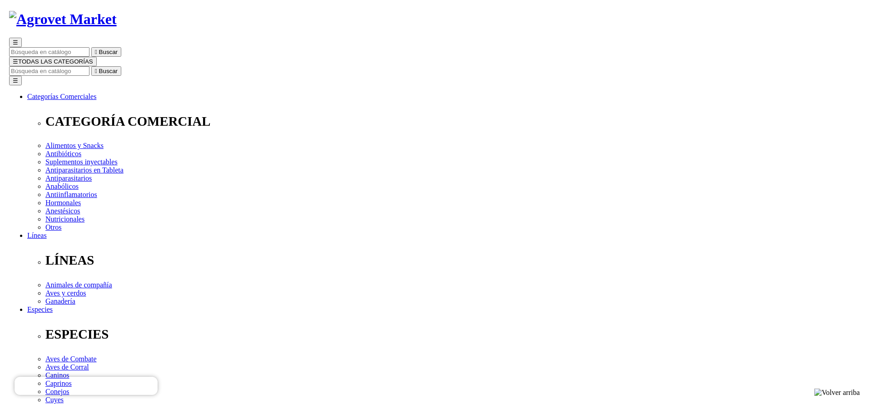
scroll to position [68, 0]
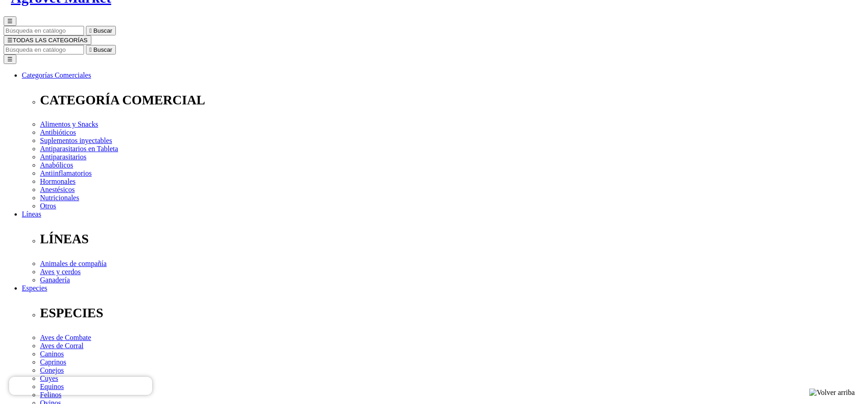
select select "84"
type input "2"
select select "84"
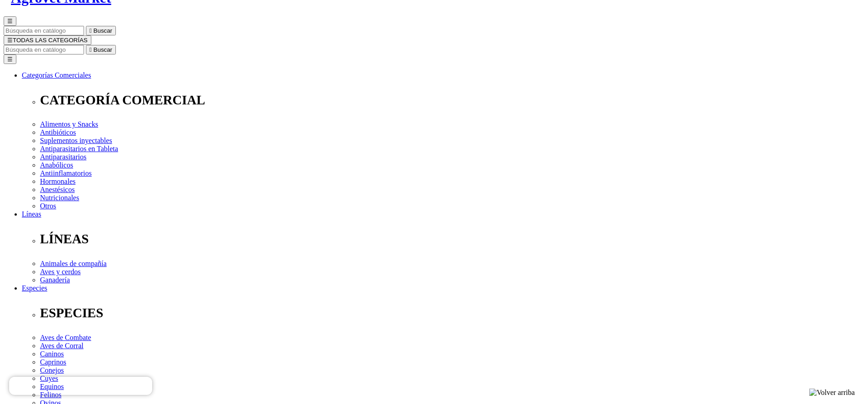
type input "1"
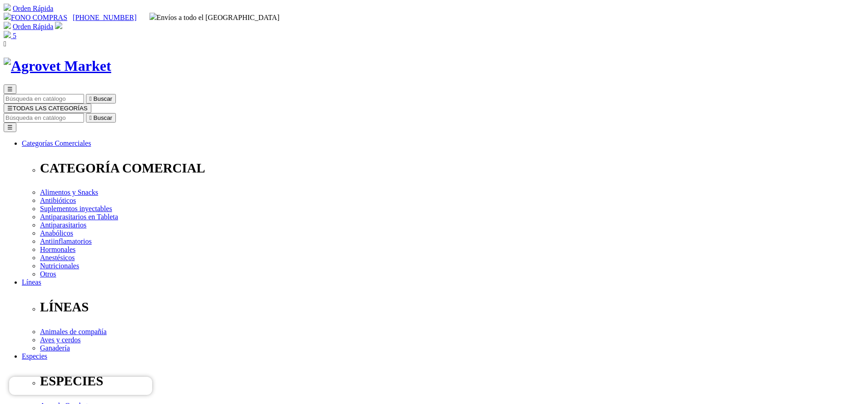
click at [84, 113] on input "Buscar" at bounding box center [44, 118] width 80 height 10
type input "tylodo"
click at [86, 113] on button " Buscar" at bounding box center [101, 118] width 30 height 10
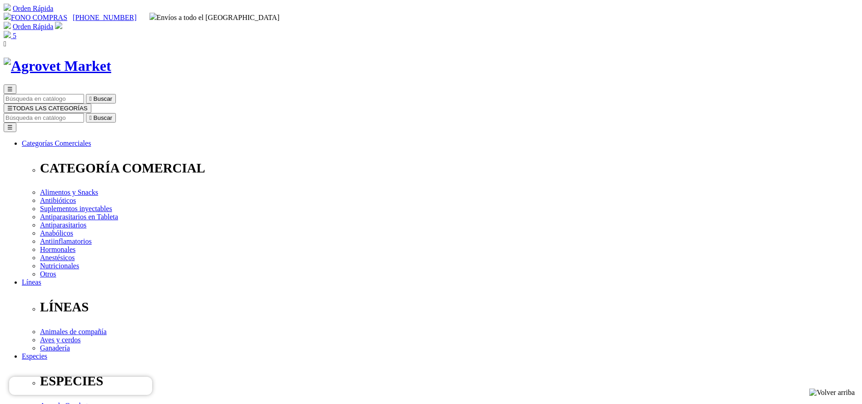
select select "205"
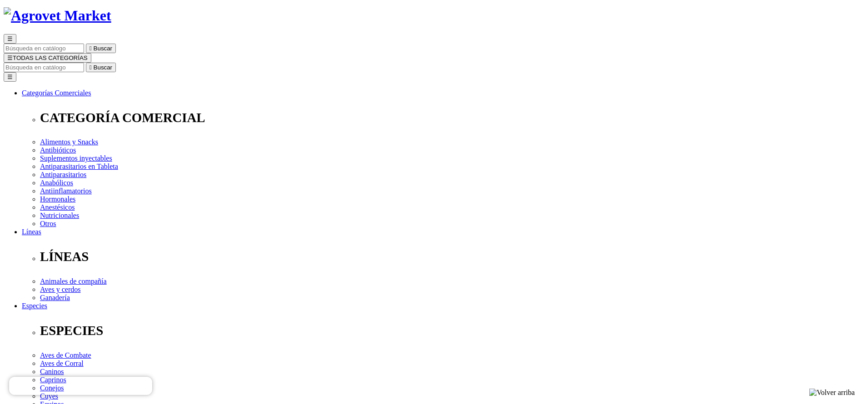
scroll to position [68, 0]
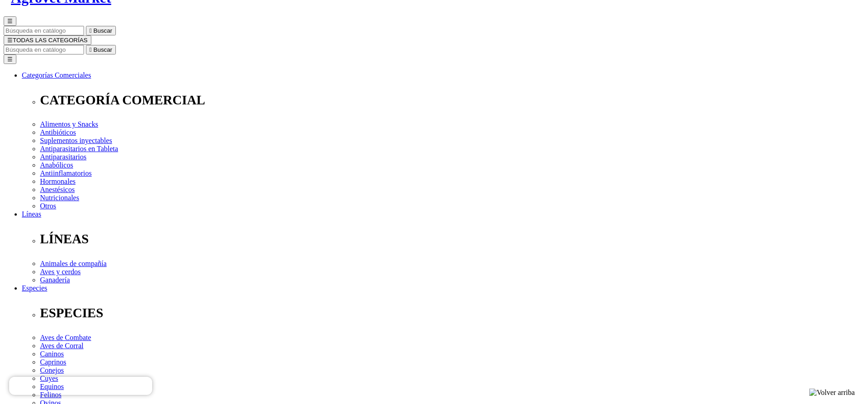
select select "205"
copy div "Tylodox® WS"
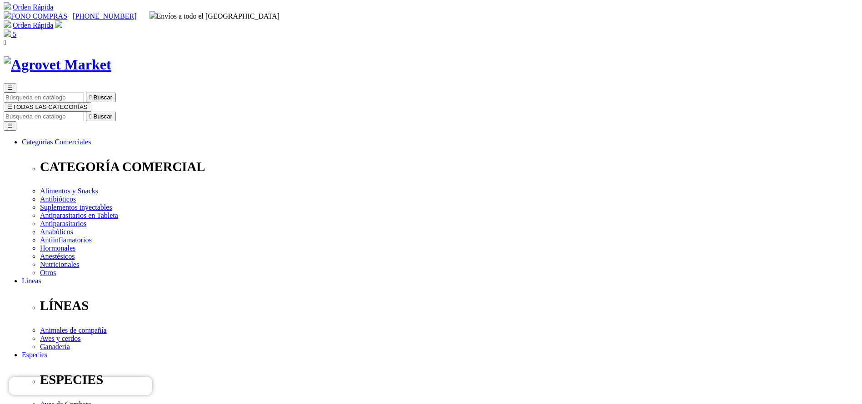
scroll to position [0, 0]
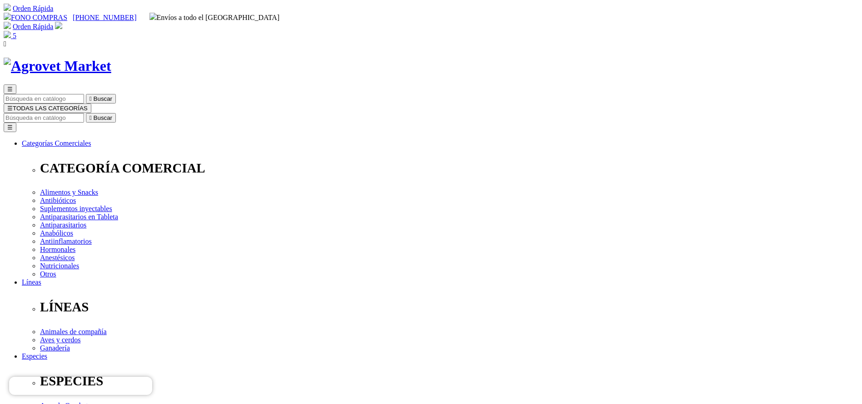
click at [11, 31] on img at bounding box center [7, 34] width 7 height 7
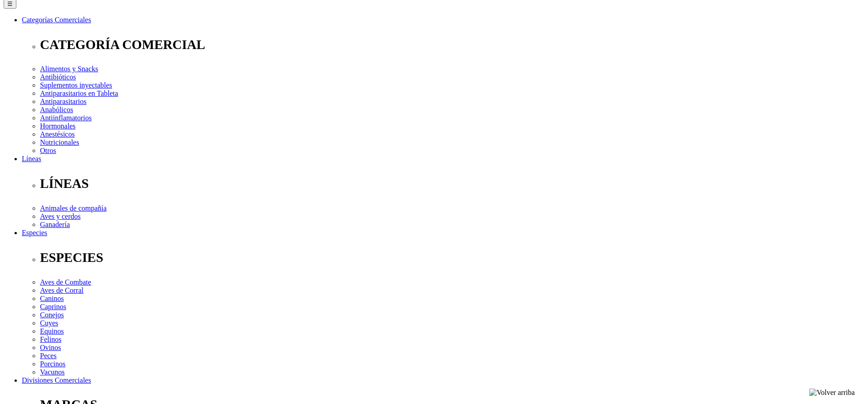
scroll to position [136, 0]
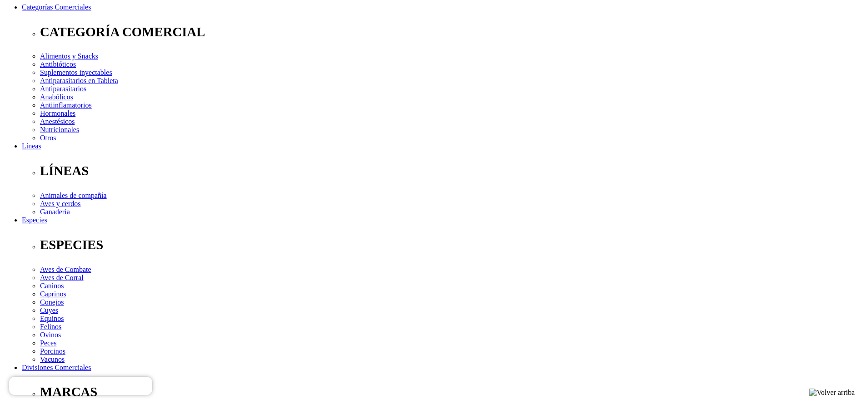
type input "1"
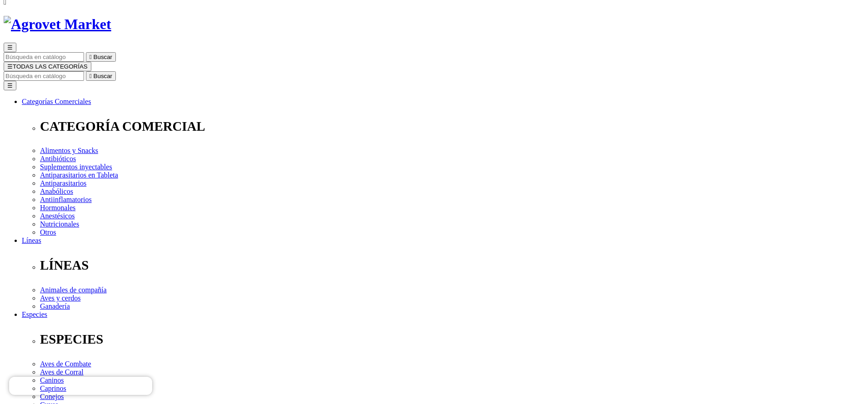
scroll to position [0, 0]
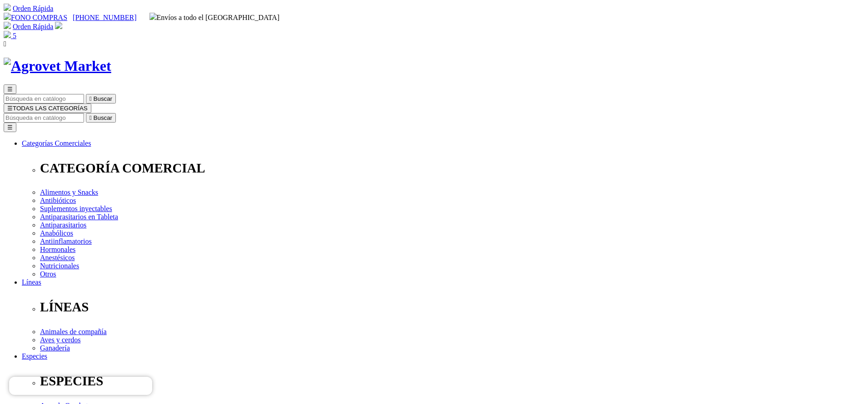
click at [84, 113] on input "Buscar" at bounding box center [44, 118] width 80 height 10
type input "fh-10"
click at [264, 113] on button " Buscar" at bounding box center [279, 118] width 30 height 10
select select "3"
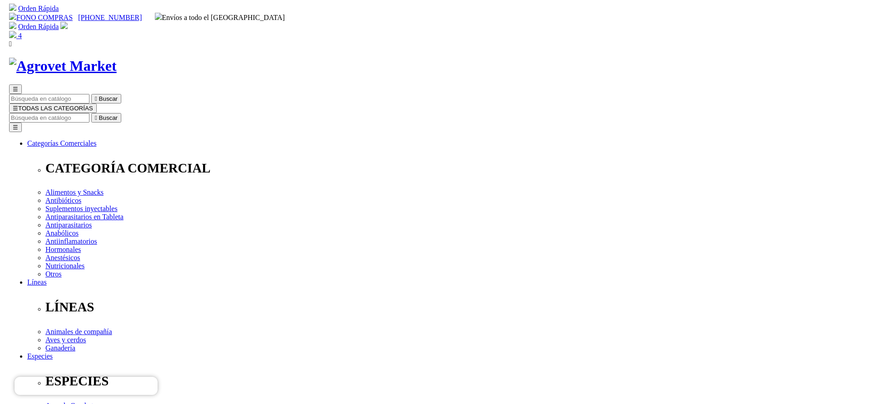
scroll to position [68, 0]
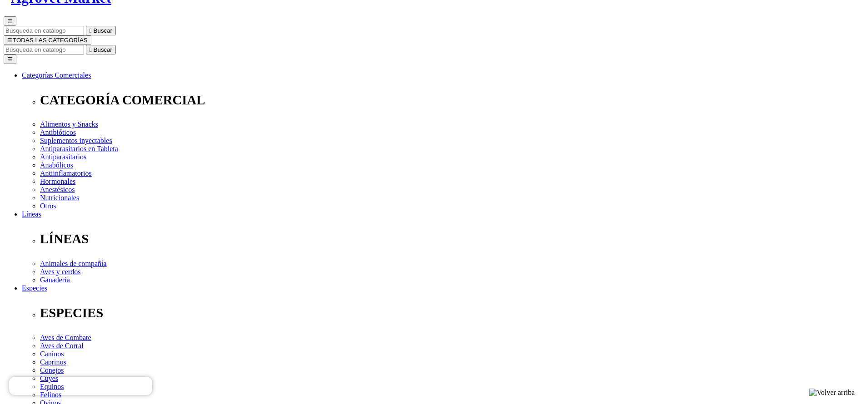
select select "3"
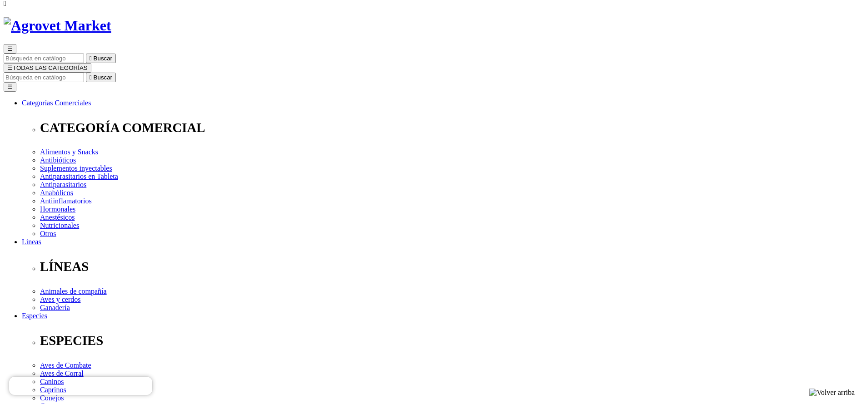
scroll to position [68, 0]
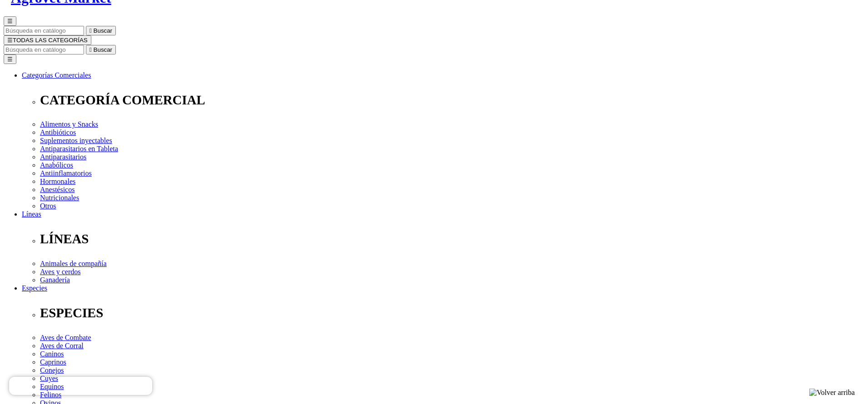
drag, startPoint x: 385, startPoint y: 217, endPoint x: 352, endPoint y: 213, distance: 33.4
type input "4"
drag, startPoint x: 441, startPoint y: 218, endPoint x: 468, endPoint y: 218, distance: 27.3
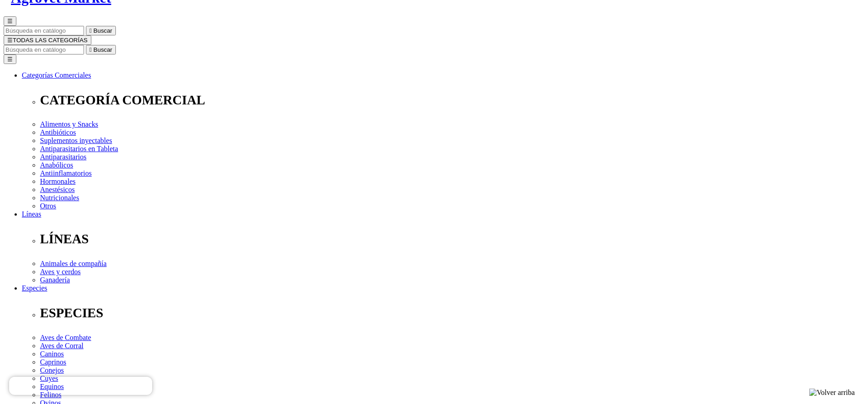
copy strong "147.60"
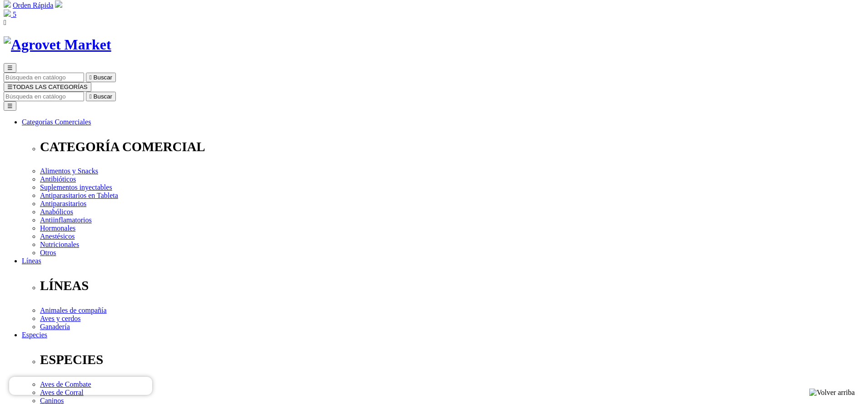
scroll to position [0, 0]
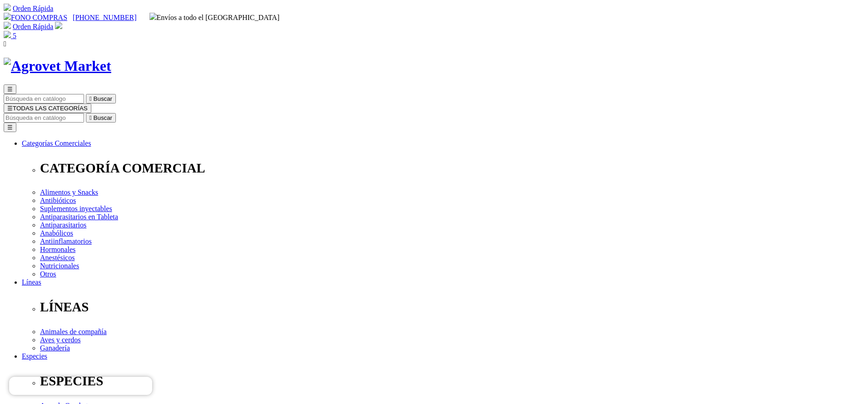
click at [84, 113] on input "Buscar" at bounding box center [44, 118] width 80 height 10
type input "panau"
click at [86, 113] on button " Buscar" at bounding box center [101, 118] width 30 height 10
drag, startPoint x: 463, startPoint y: 186, endPoint x: 470, endPoint y: 188, distance: 7.5
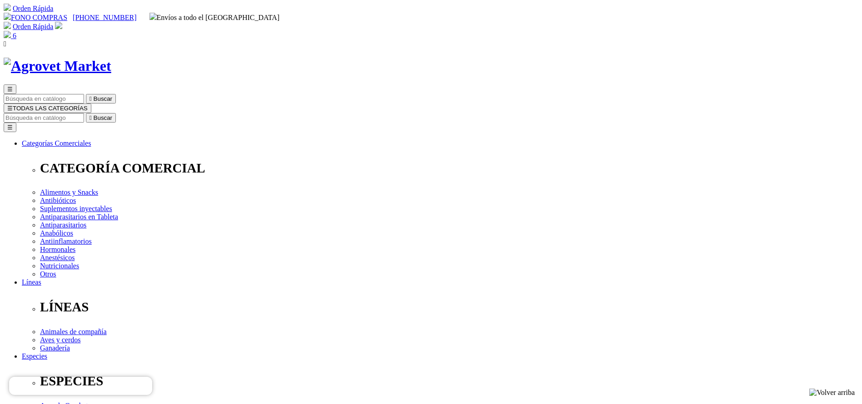
drag, startPoint x: 446, startPoint y: 184, endPoint x: 469, endPoint y: 185, distance: 23.7
copy span "182.70"
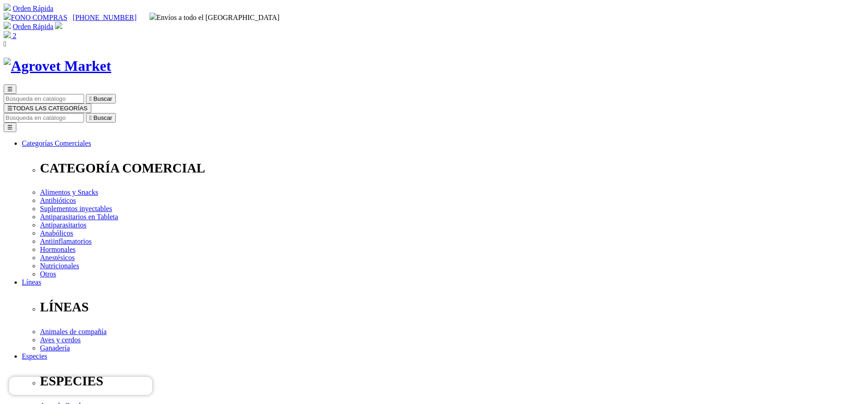
click at [84, 113] on input "Buscar" at bounding box center [44, 118] width 80 height 10
type input "senior"
click at [86, 113] on button " Buscar" at bounding box center [101, 118] width 30 height 10
